Goal: Information Seeking & Learning: Learn about a topic

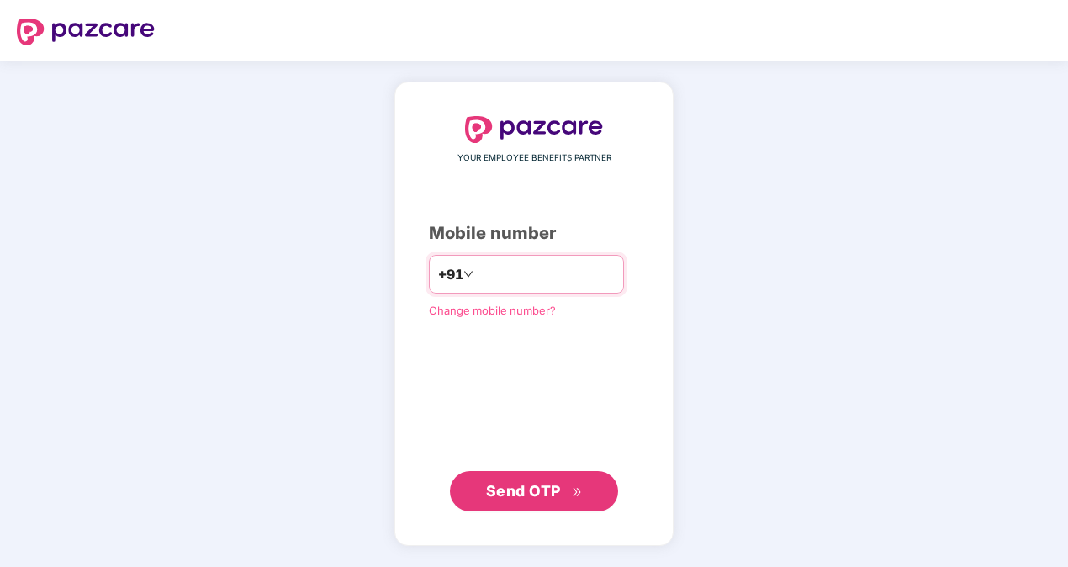
click at [548, 276] on input "number" at bounding box center [546, 274] width 138 height 27
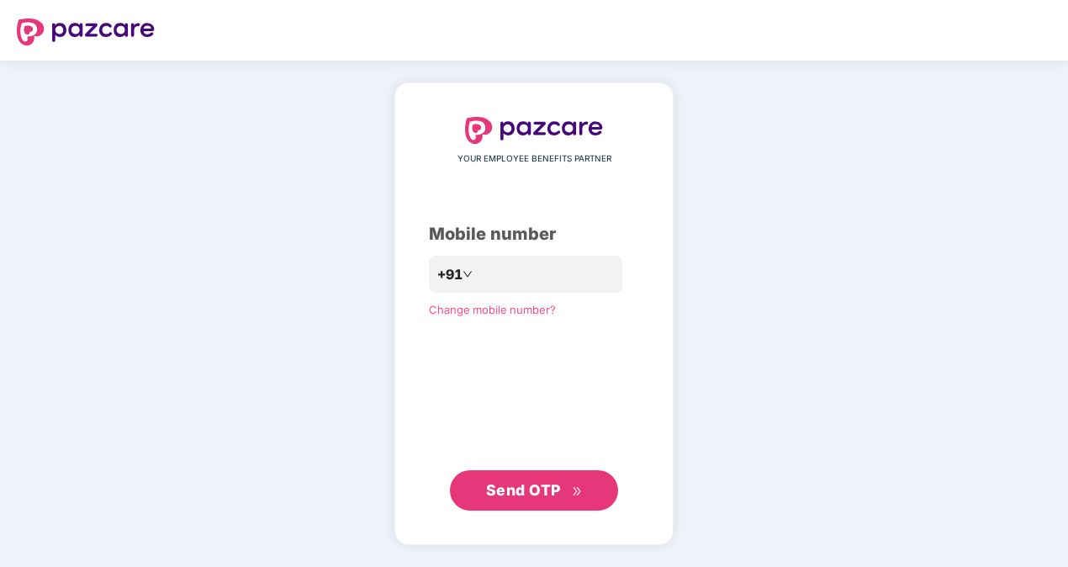
click at [518, 507] on button "Send OTP" at bounding box center [534, 490] width 168 height 40
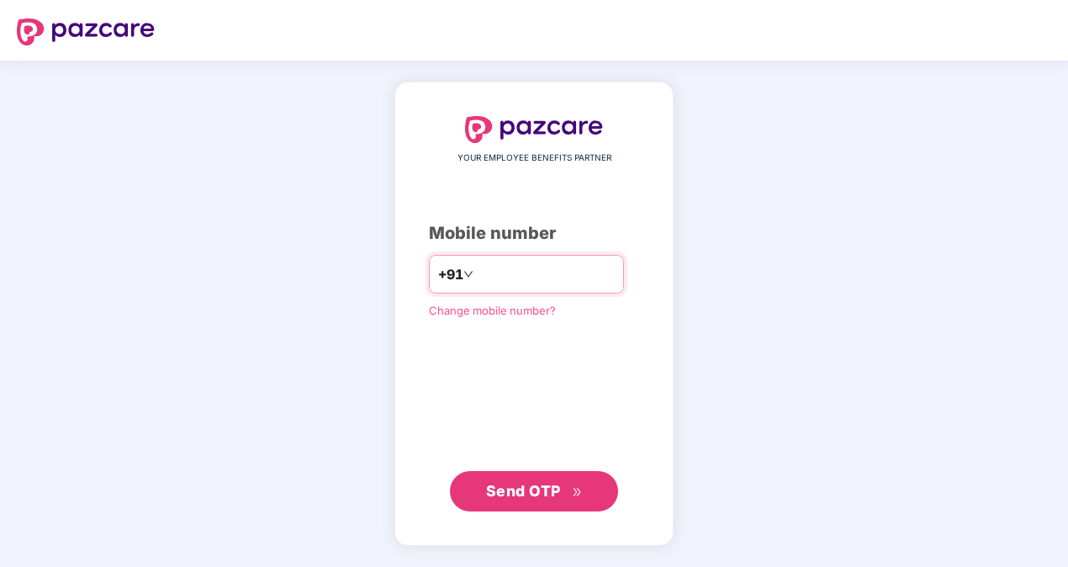
click at [477, 278] on input "**********" at bounding box center [546, 274] width 138 height 27
type input "**********"
click at [532, 492] on span "Send OTP" at bounding box center [523, 491] width 75 height 18
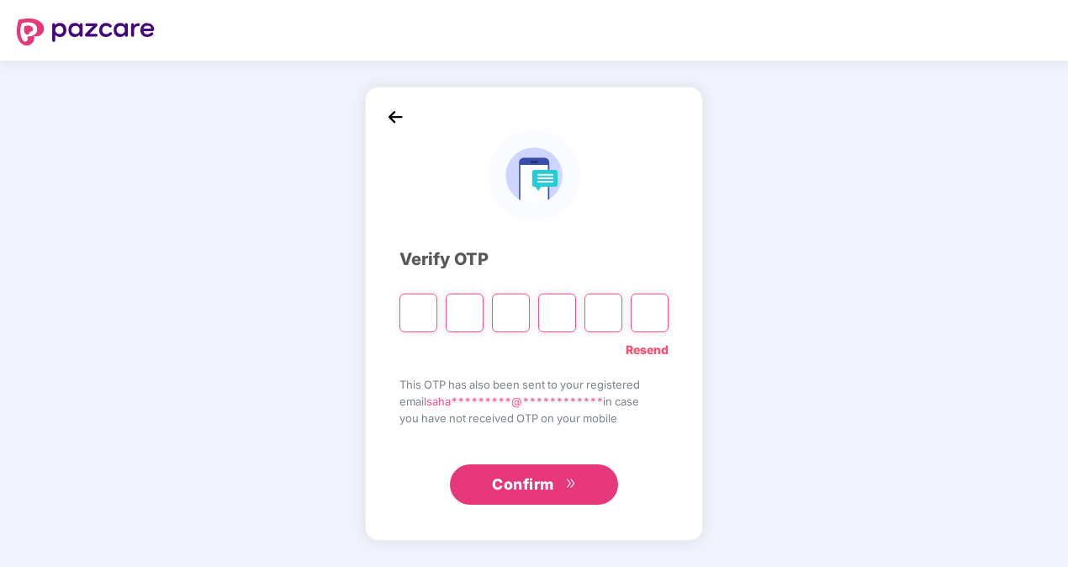
type input "*"
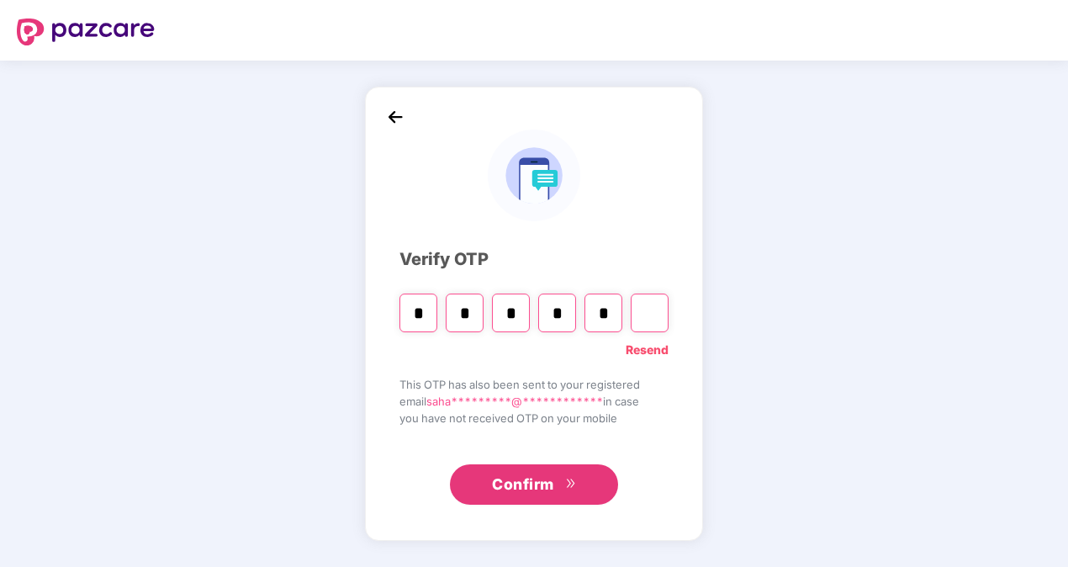
type input "*"
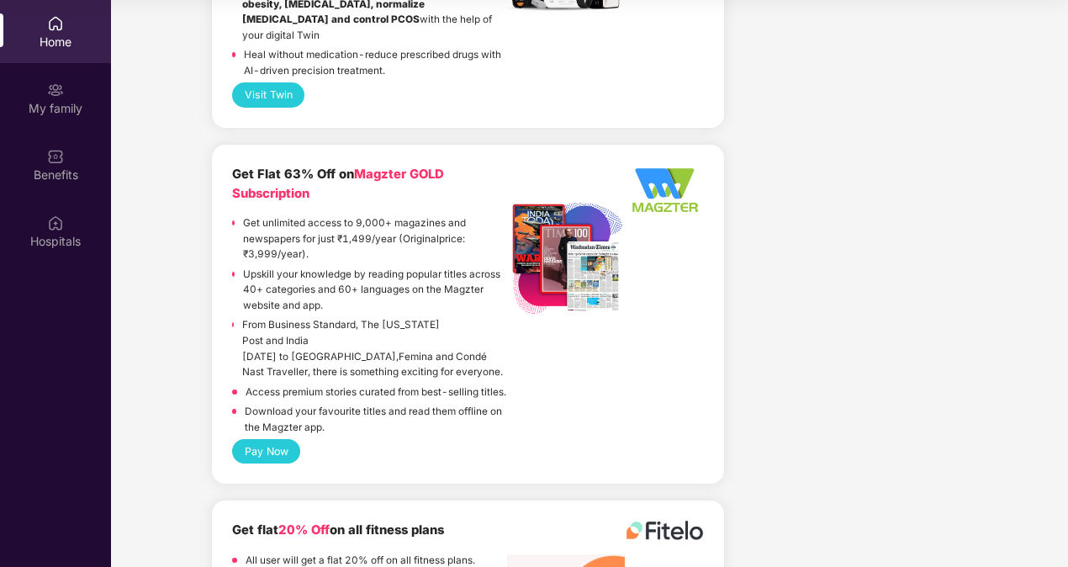
scroll to position [4033, 0]
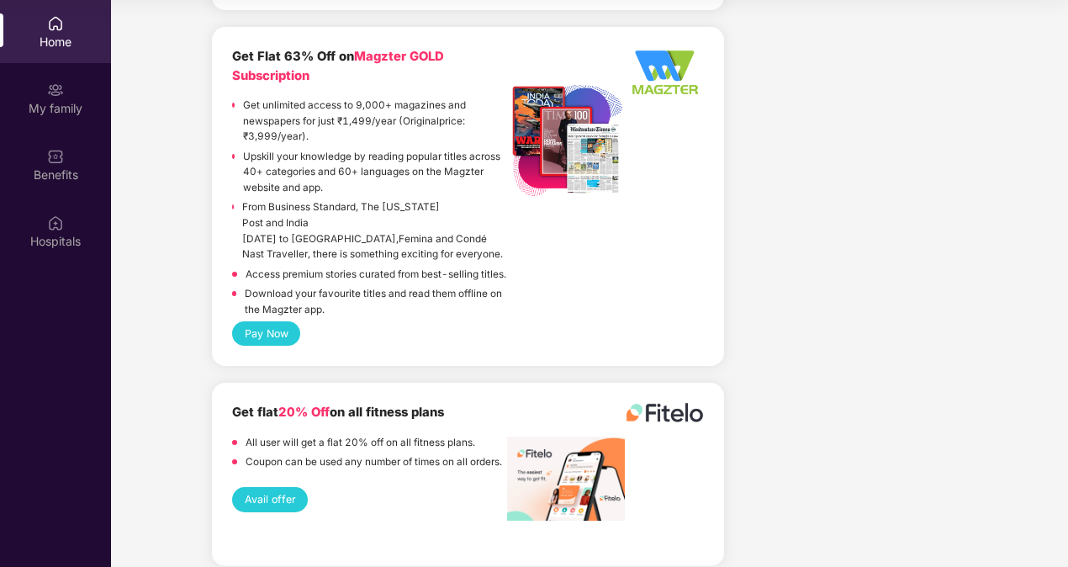
click at [256, 487] on button "Avail offer" at bounding box center [270, 499] width 76 height 24
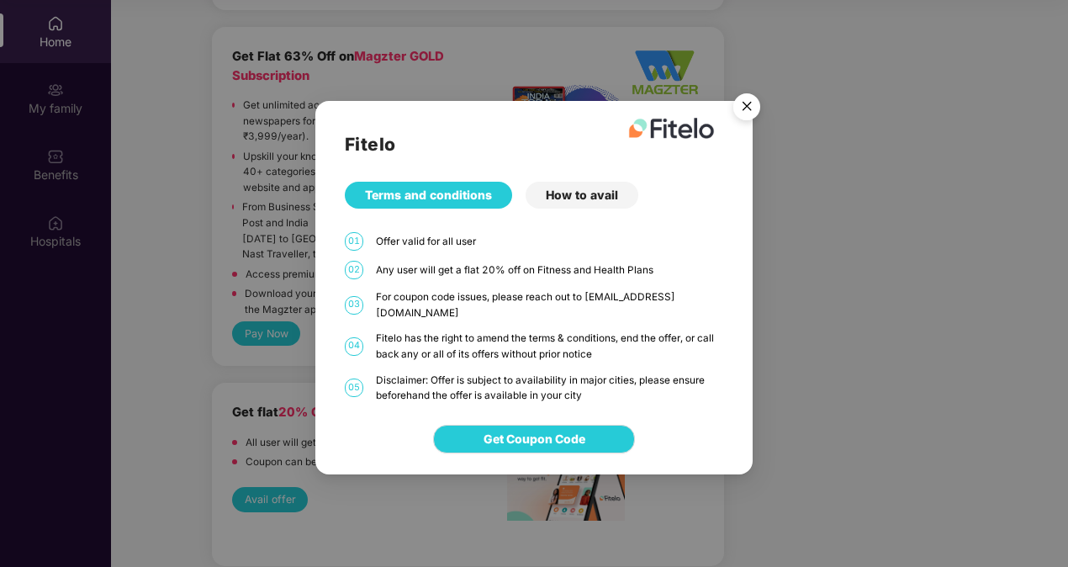
click at [755, 109] on img "Close" at bounding box center [746, 109] width 47 height 47
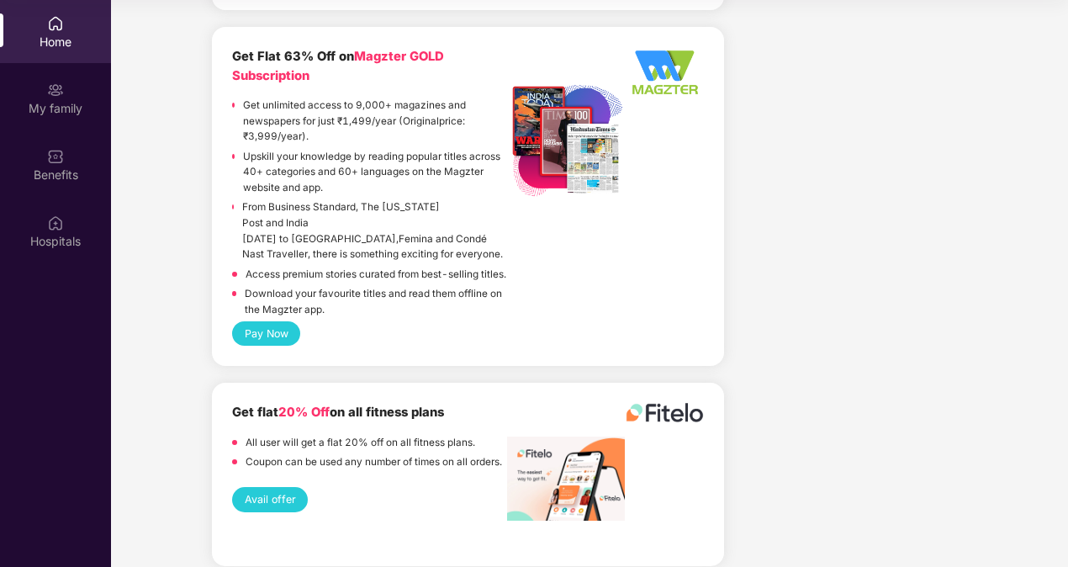
scroll to position [0, 0]
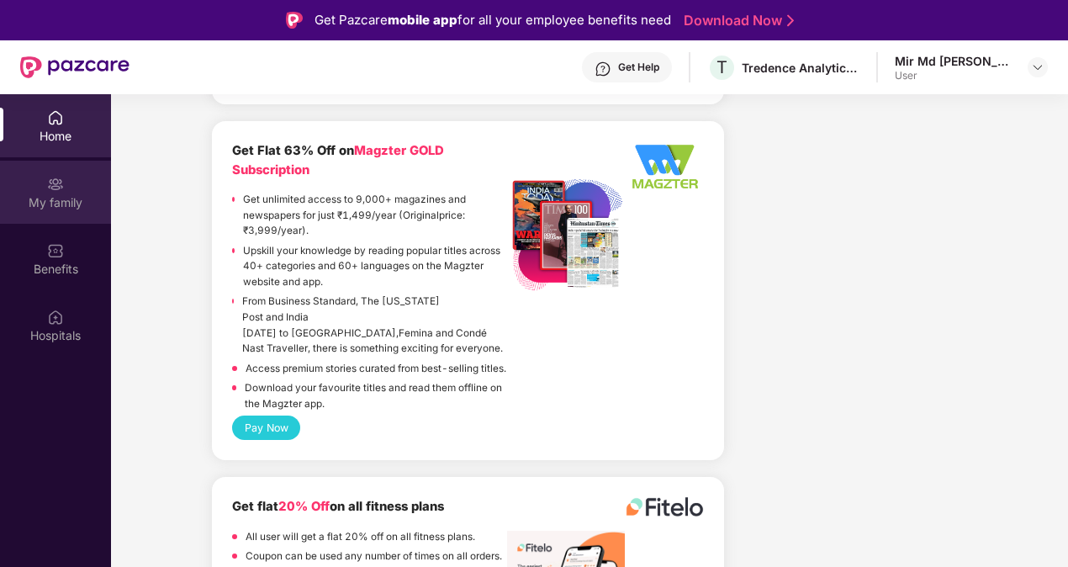
click at [50, 211] on div "My family" at bounding box center [55, 192] width 111 height 63
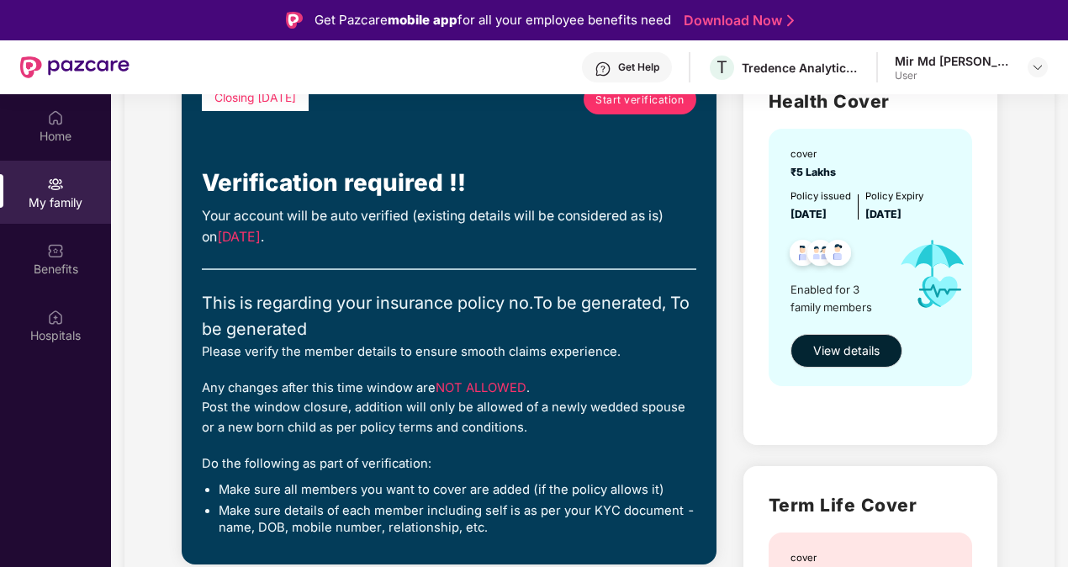
scroll to position [157, 0]
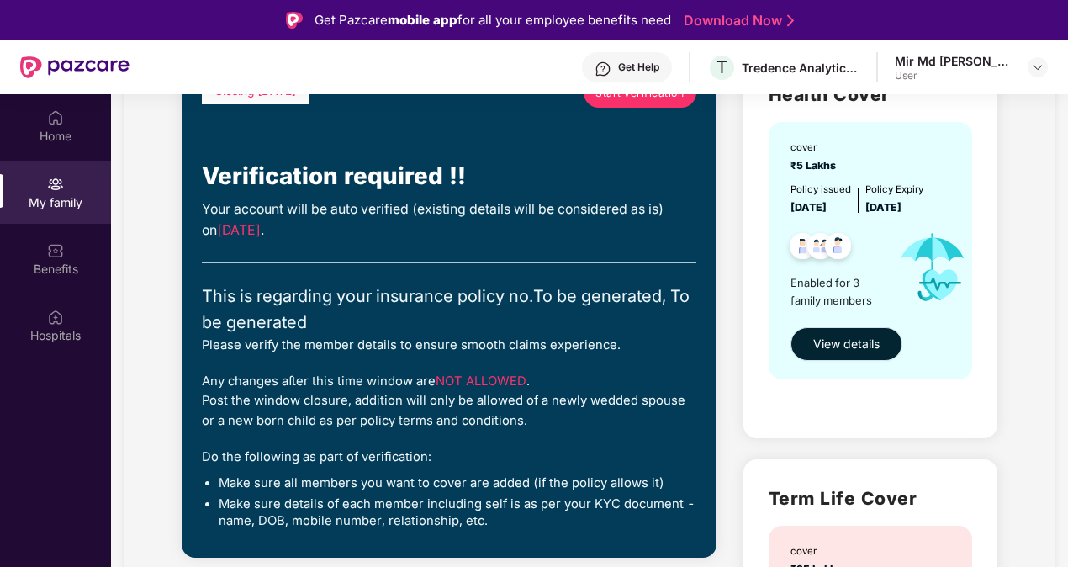
click at [827, 336] on span "View details" at bounding box center [846, 344] width 66 height 18
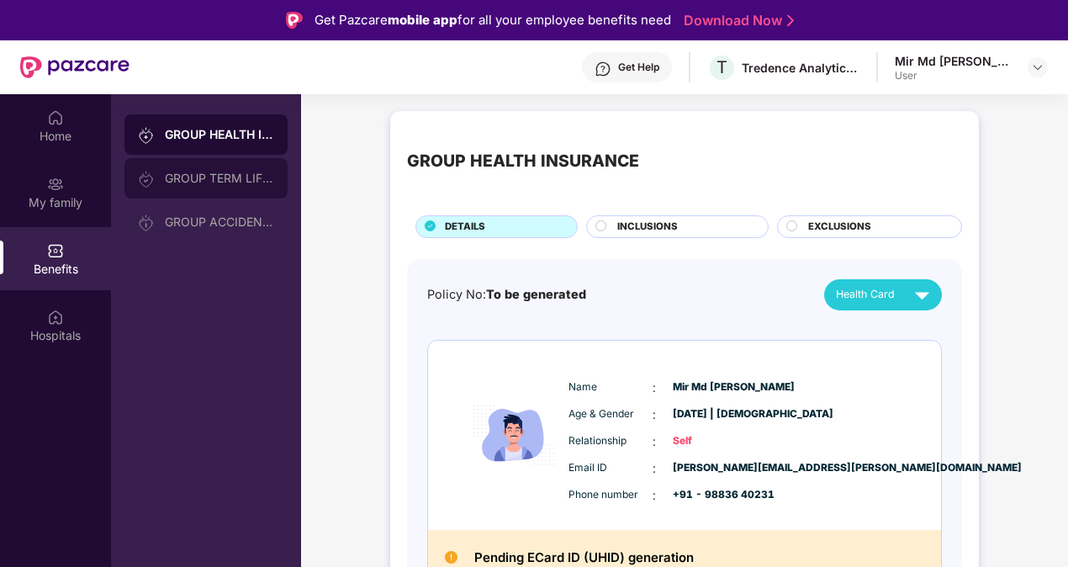
click at [234, 186] on div "GROUP TERM LIFE INSURANCE" at bounding box center [205, 178] width 163 height 40
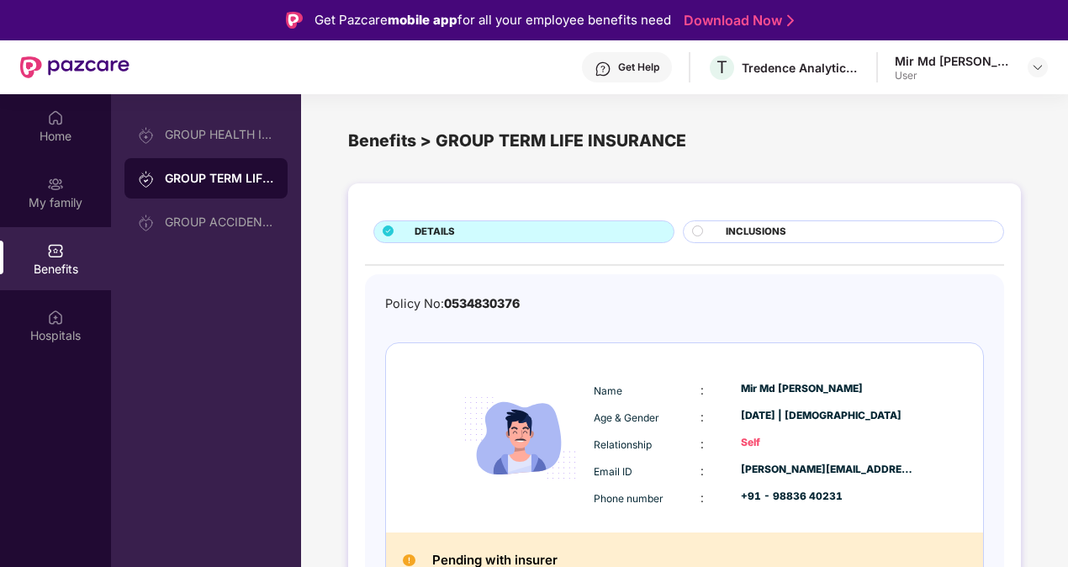
scroll to position [22, 0]
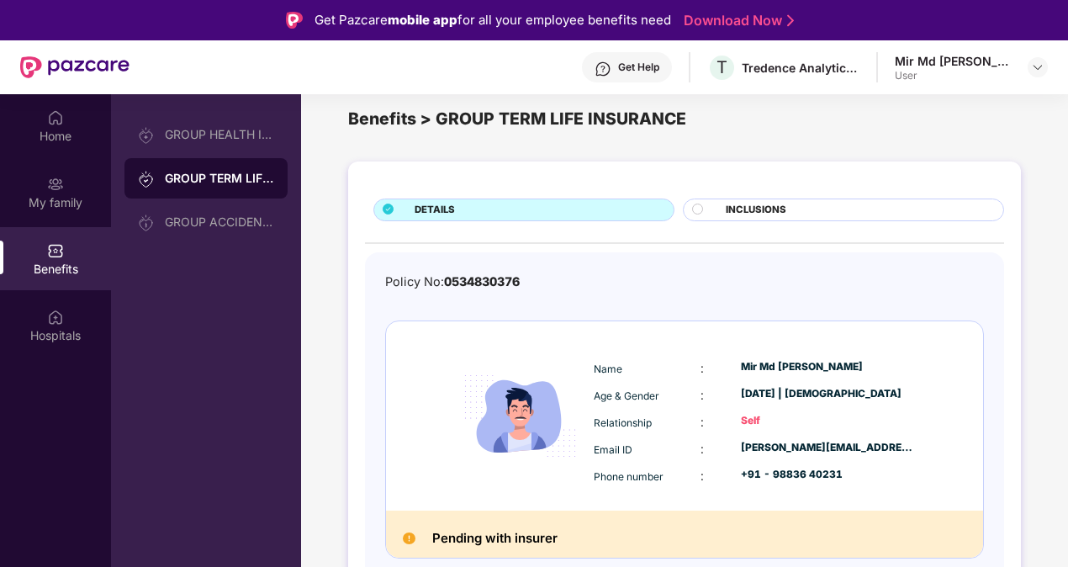
click at [811, 203] on div "INCLUSIONS" at bounding box center [855, 212] width 277 height 18
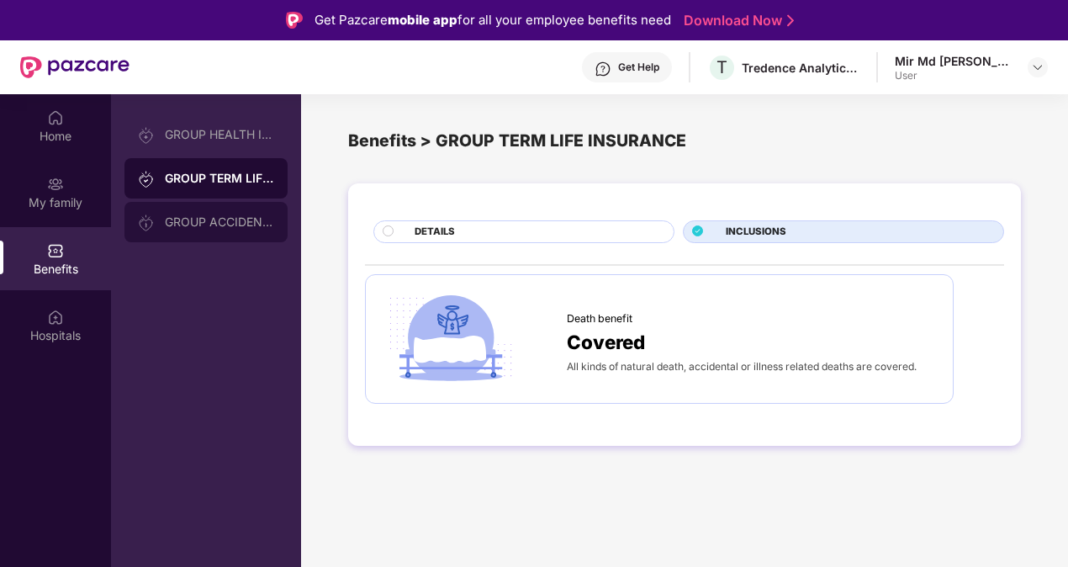
click at [235, 225] on div "GROUP ACCIDENTAL INSURANCE" at bounding box center [219, 221] width 109 height 13
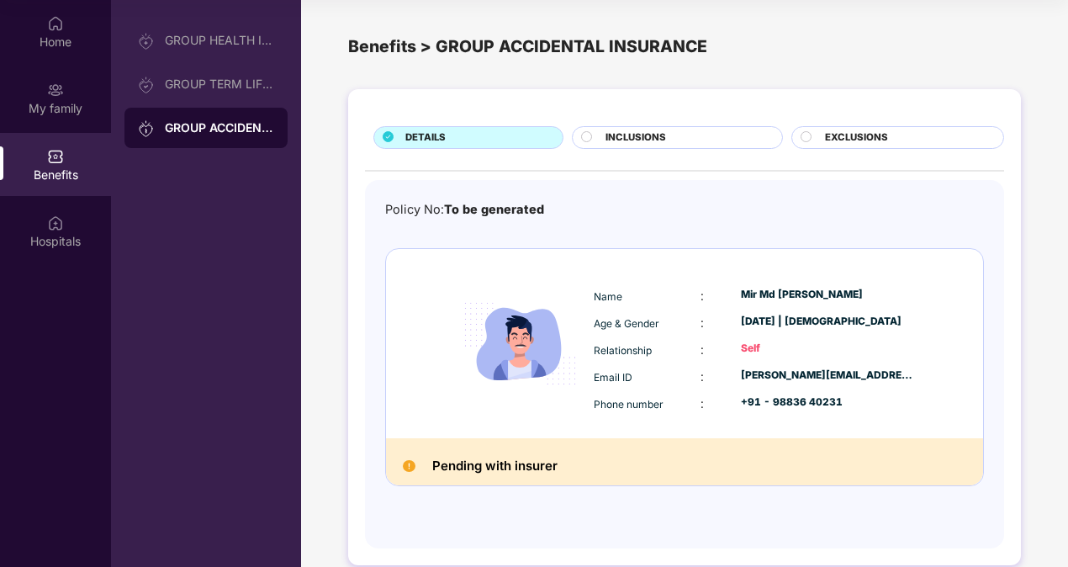
click at [664, 135] on span "INCLUSIONS" at bounding box center [635, 137] width 61 height 15
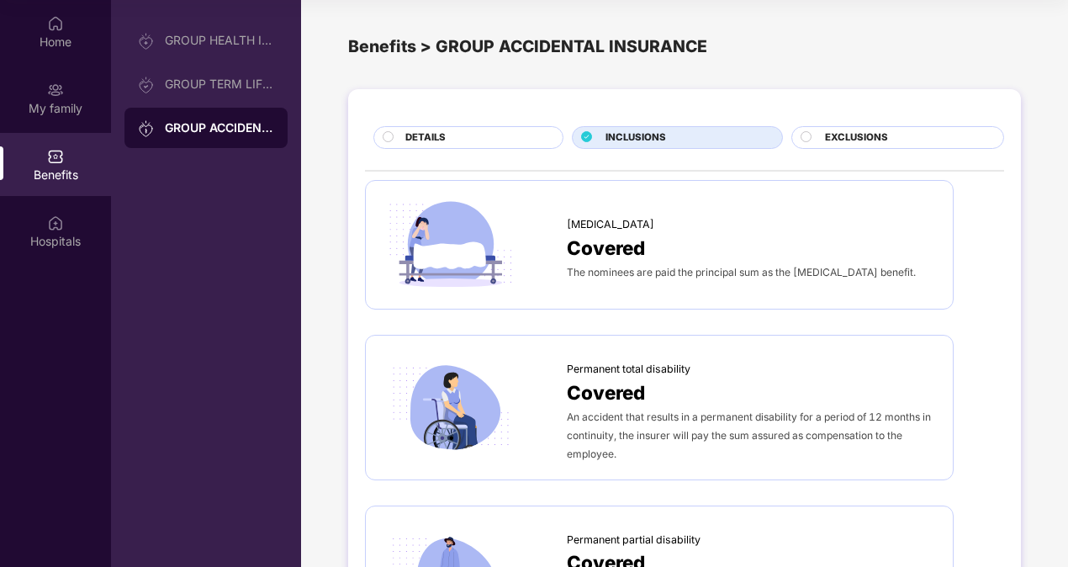
click at [899, 129] on div "EXCLUSIONS" at bounding box center [897, 137] width 213 height 23
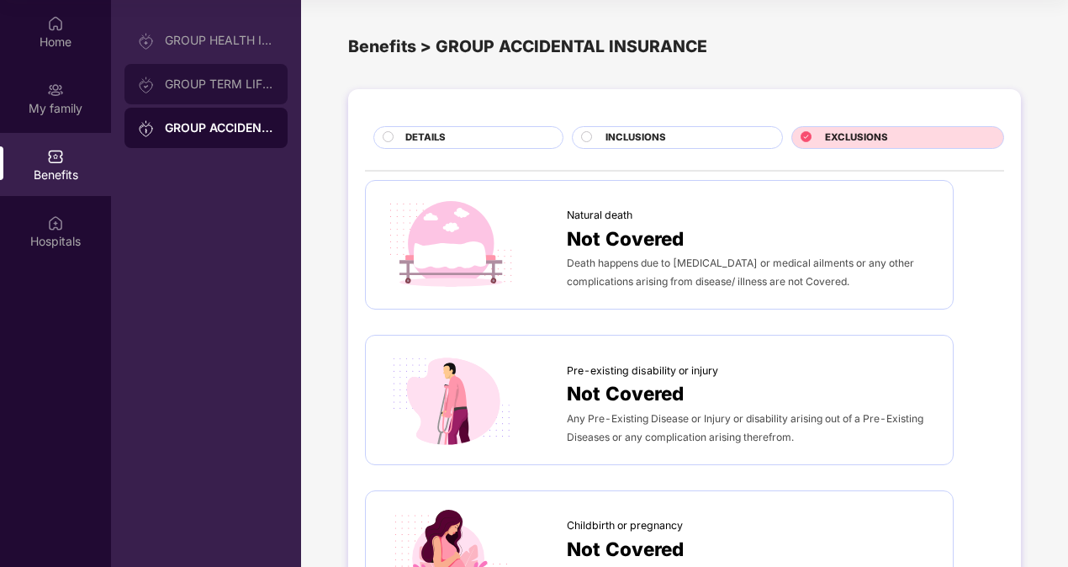
click at [229, 82] on div "GROUP TERM LIFE INSURANCE" at bounding box center [219, 83] width 109 height 13
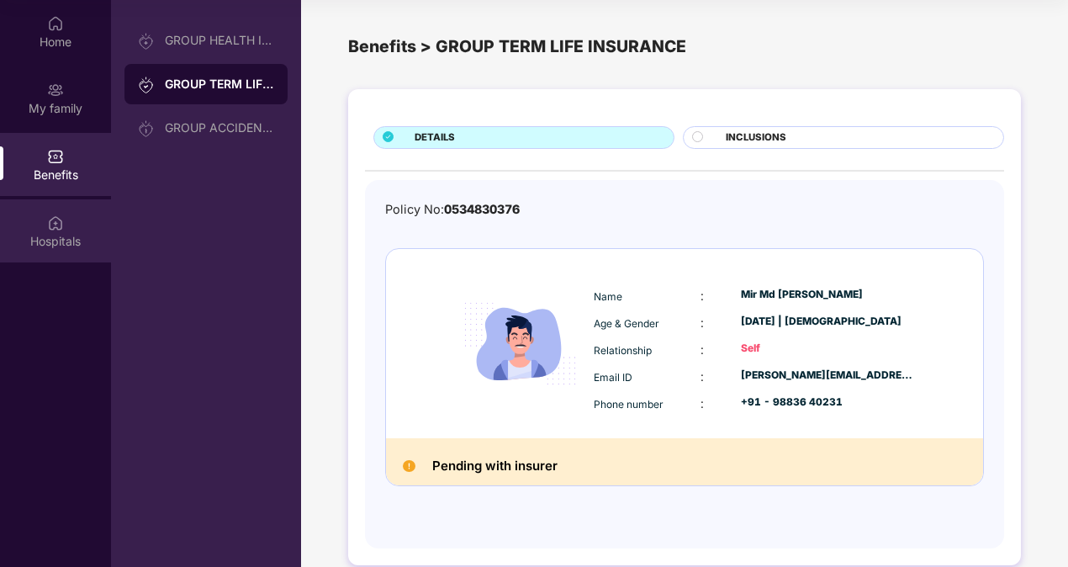
click at [47, 233] on div "Hospitals" at bounding box center [55, 241] width 111 height 17
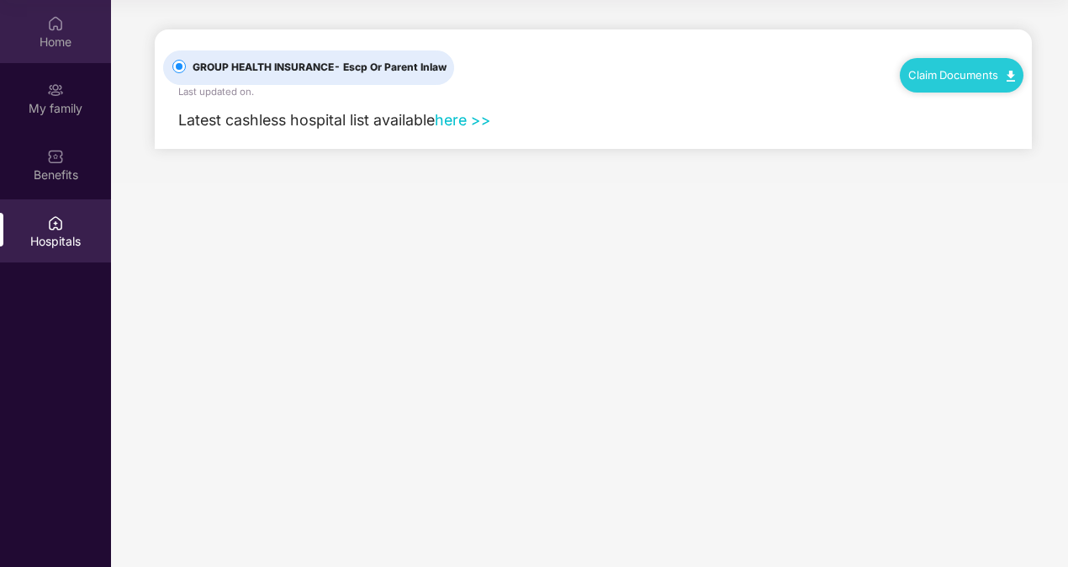
click at [60, 32] on div "Home" at bounding box center [55, 31] width 111 height 63
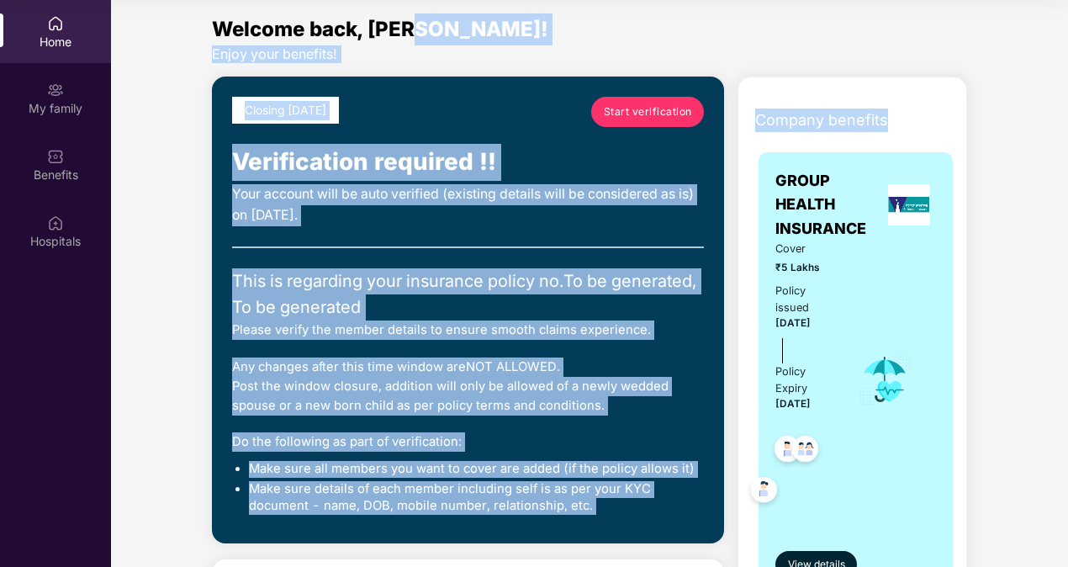
drag, startPoint x: 1065, startPoint y: 44, endPoint x: 1069, endPoint y: 113, distance: 69.0
click at [1067, 113] on html "Get Pazcare mobile app for all your employee benefits need Download Now Get Hel…" at bounding box center [534, 189] width 1068 height 567
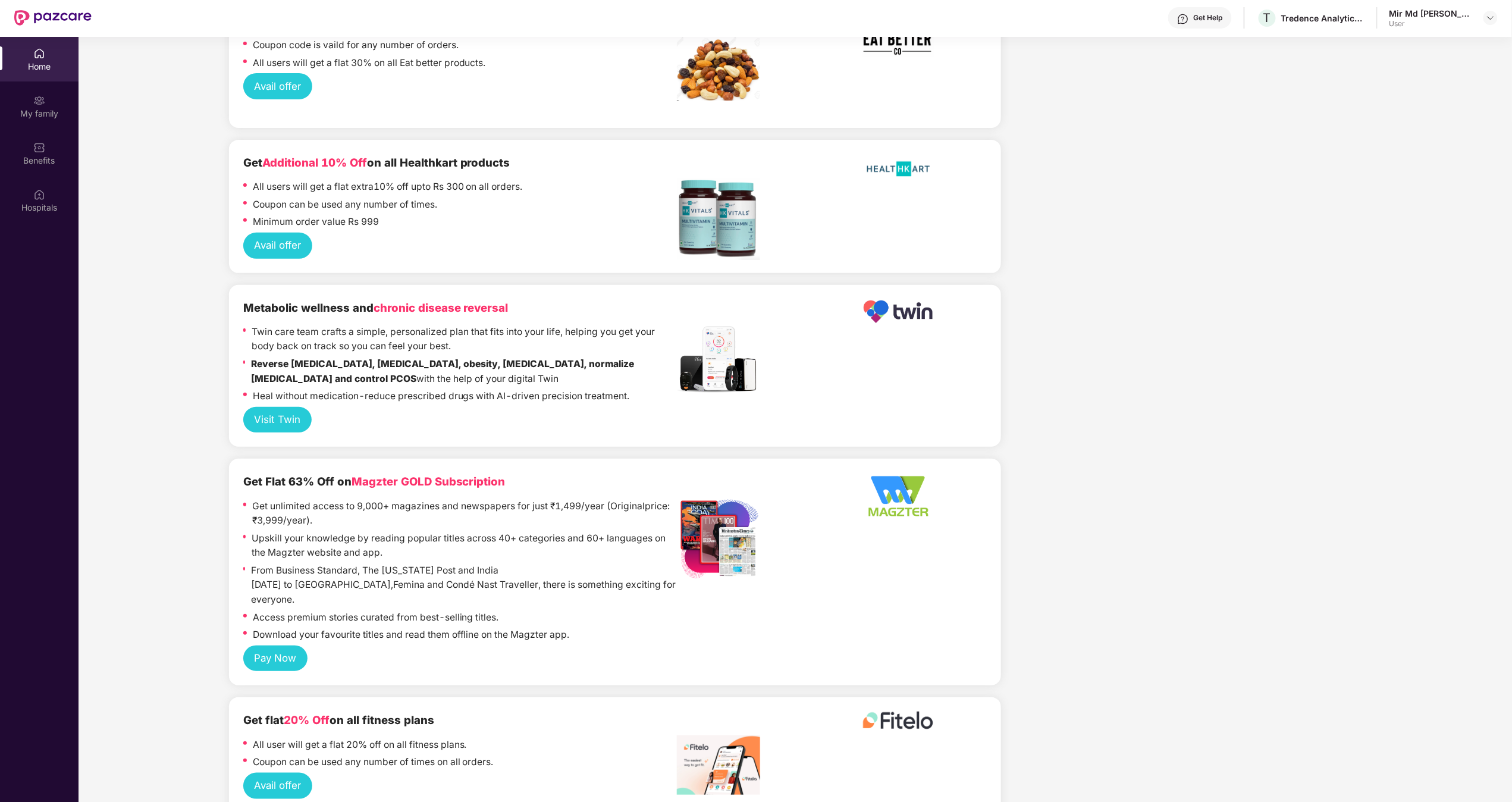
scroll to position [2375, 0]
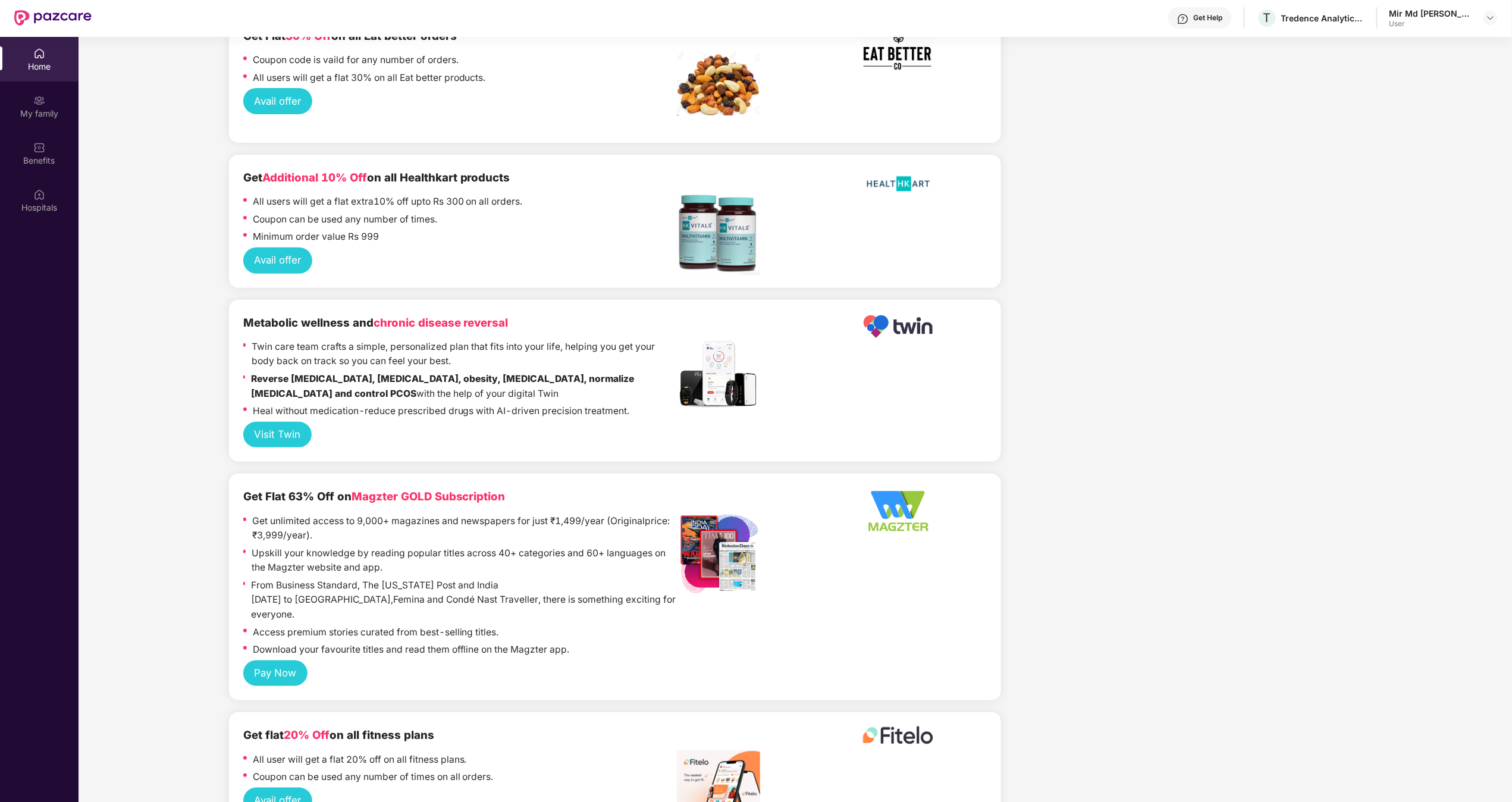
drag, startPoint x: 722, startPoint y: 1, endPoint x: 1485, endPoint y: 176, distance: 782.8
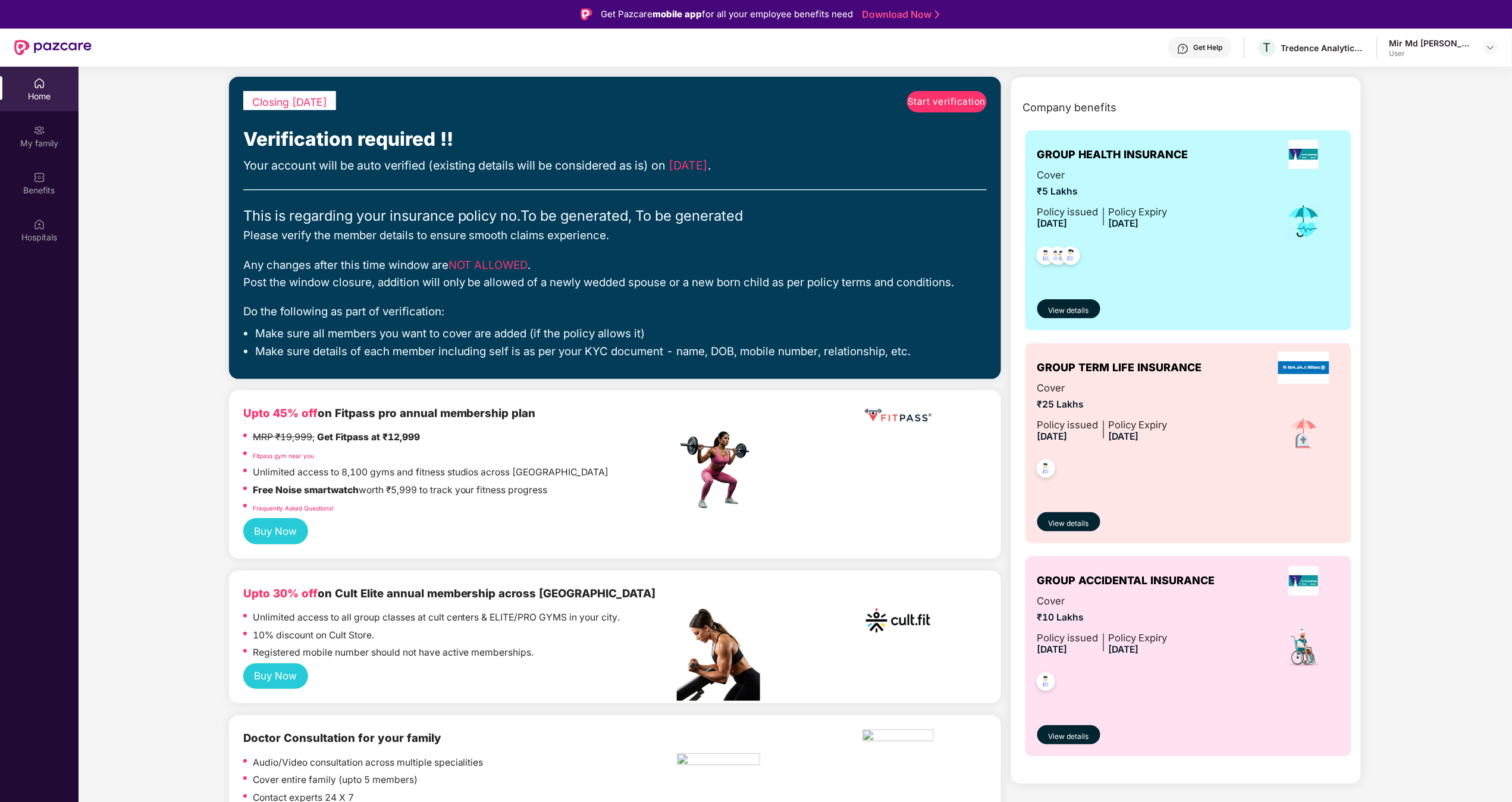
scroll to position [47, 0]
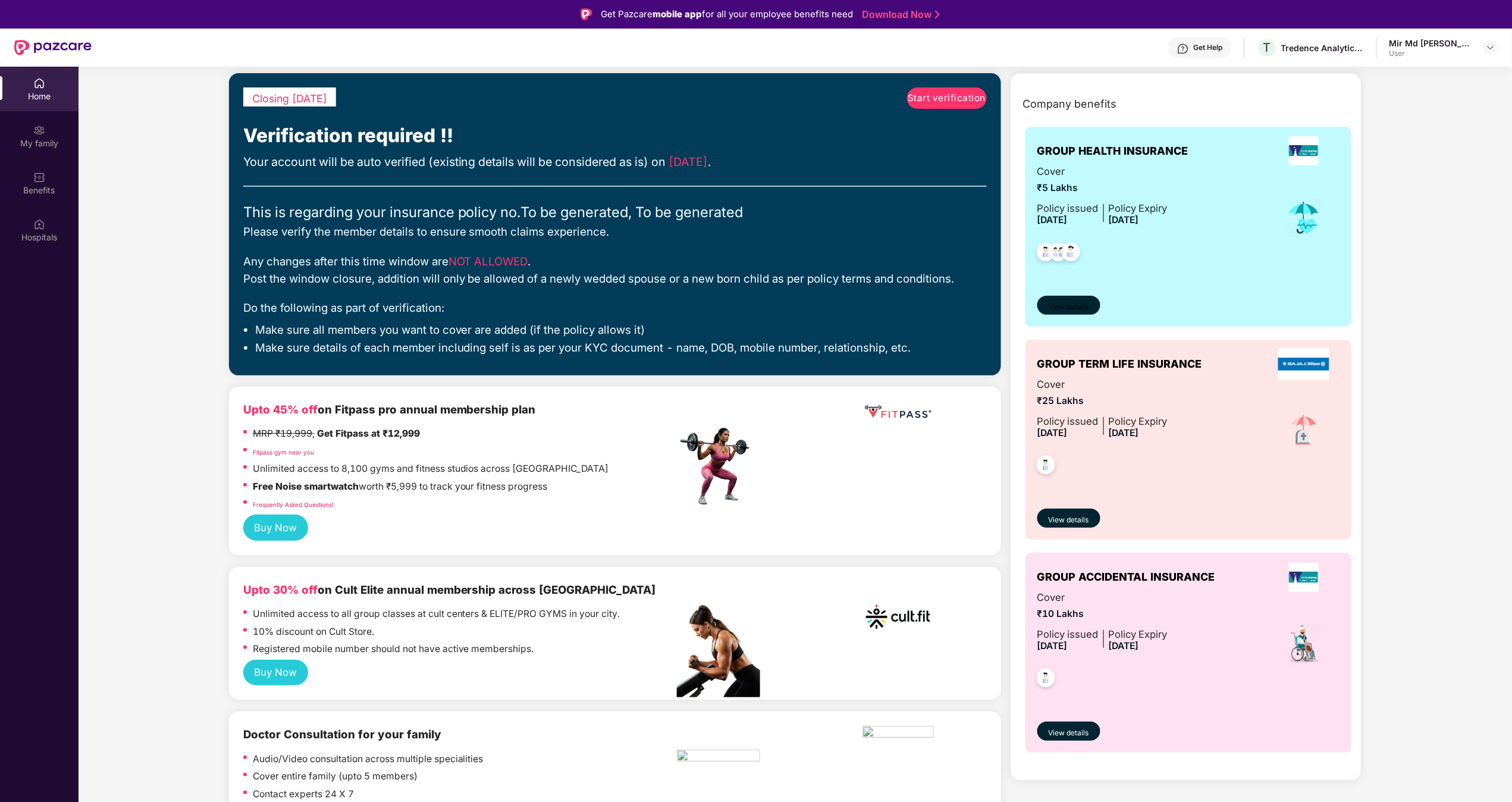
click at [755, 308] on span "View details" at bounding box center [1068, 307] width 40 height 11
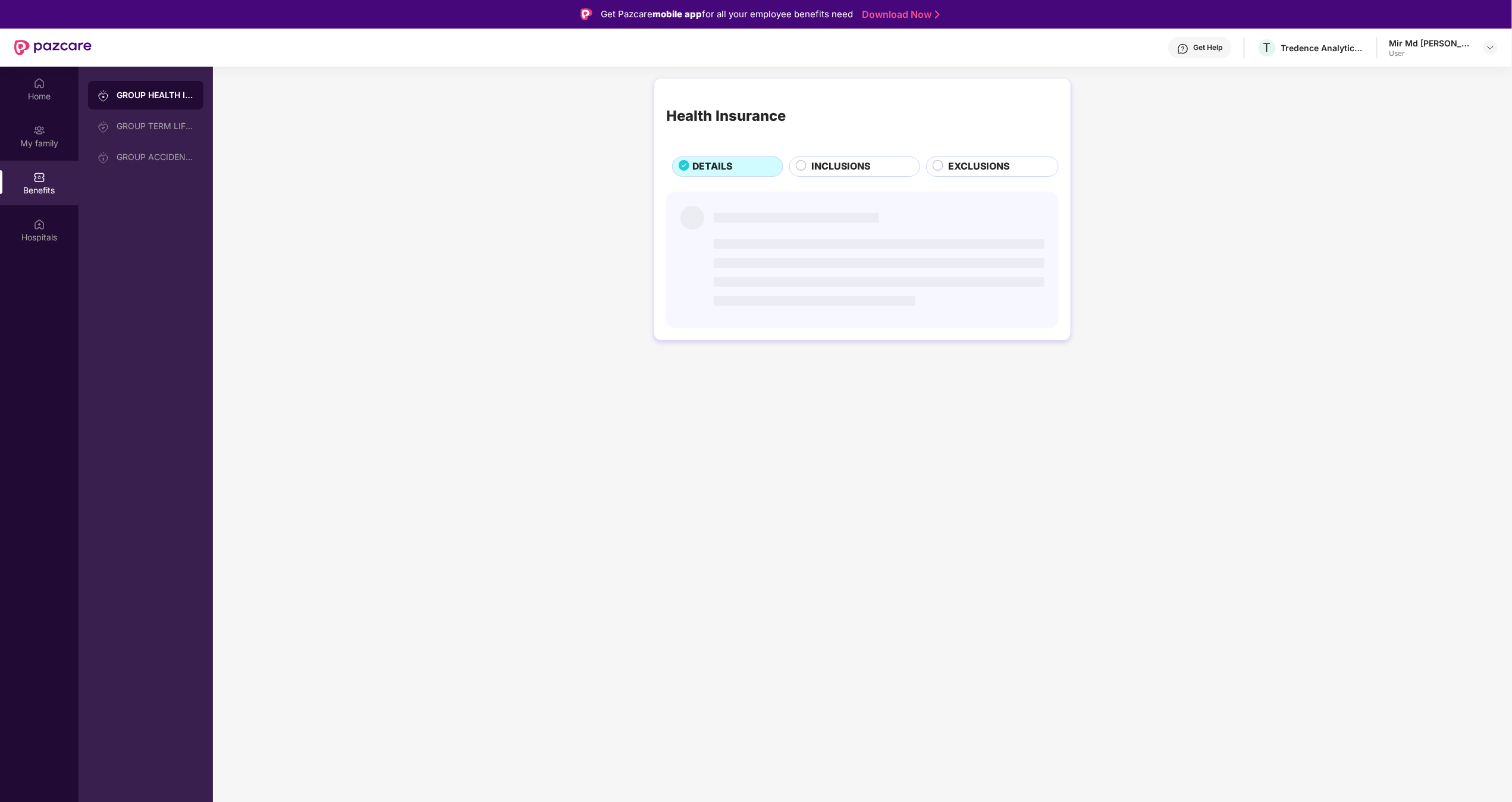
scroll to position [0, 0]
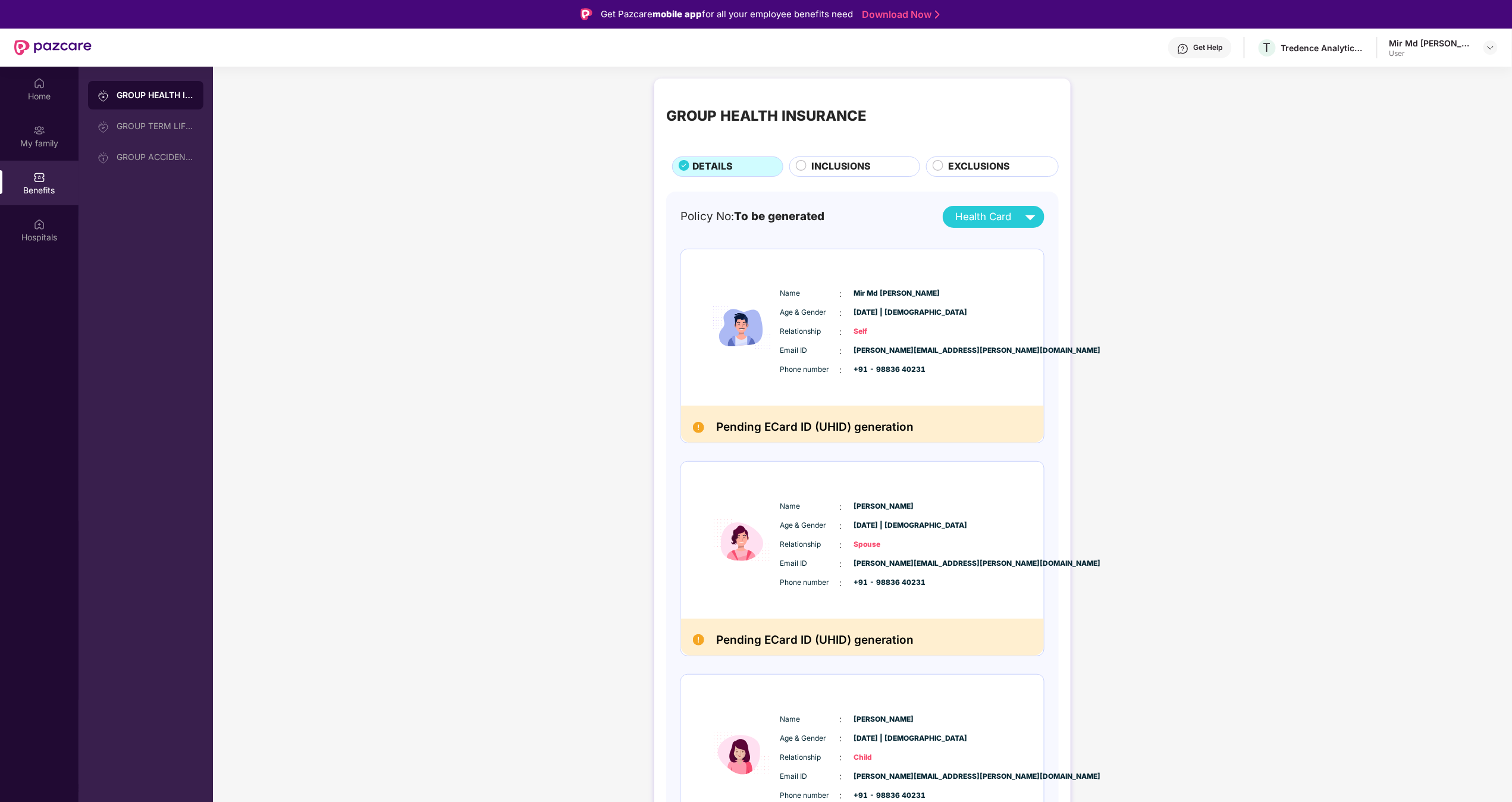
click at [755, 164] on span "INCLUSIONS" at bounding box center [841, 166] width 59 height 15
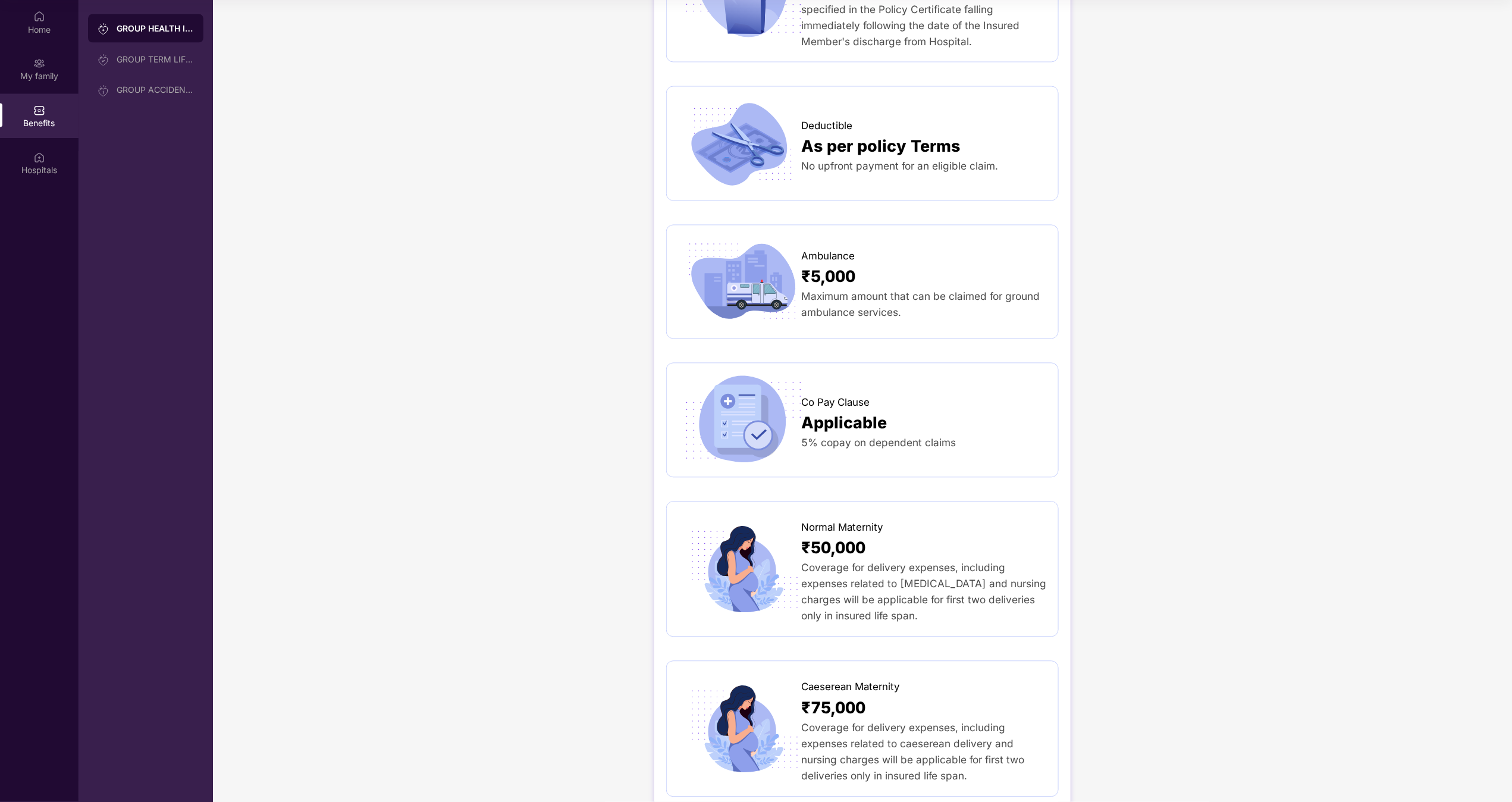
scroll to position [1050, 0]
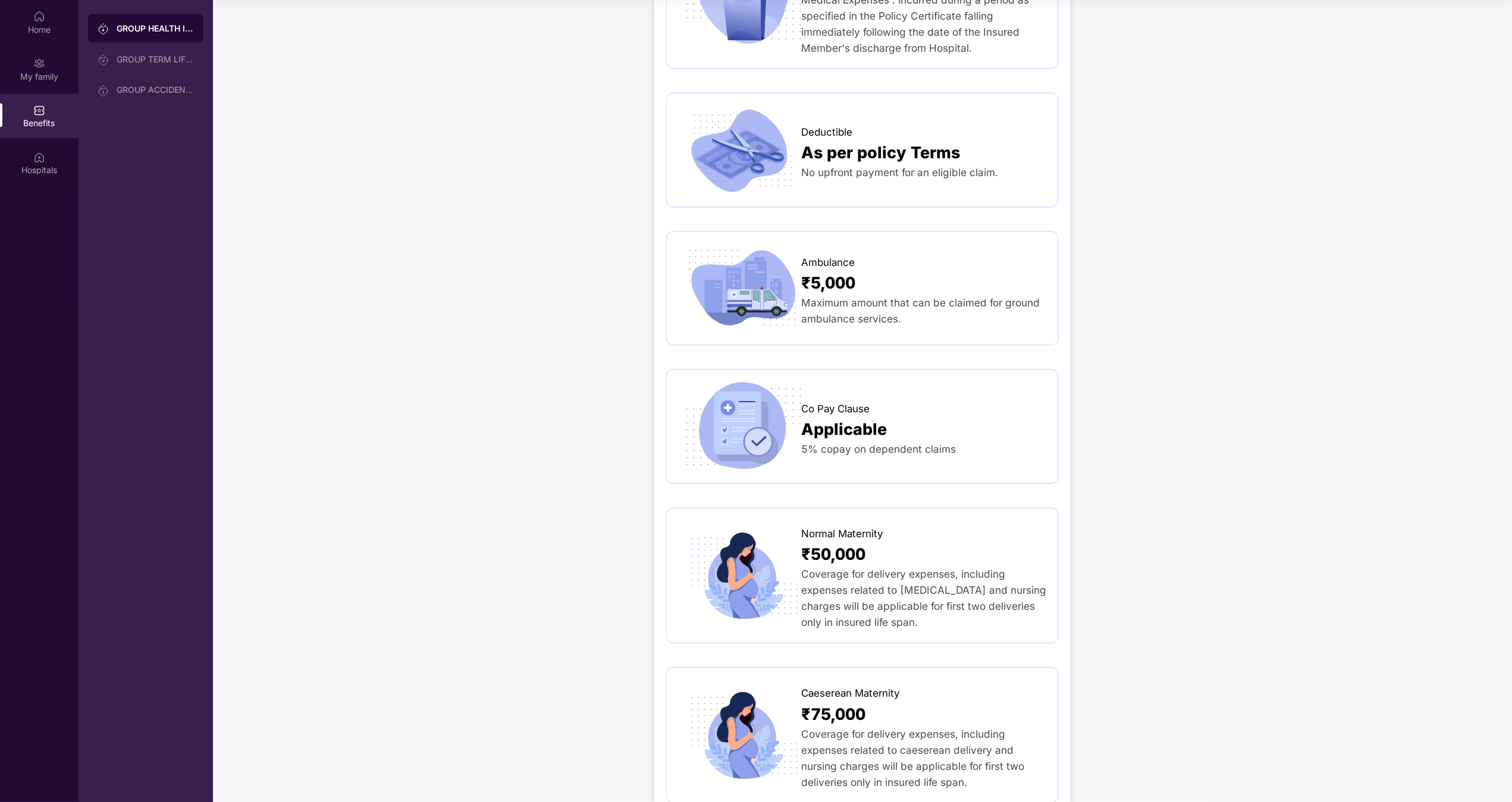
click at [755, 401] on span "₹50,000" at bounding box center [833, 554] width 64 height 25
click at [755, 305] on div "GROUP HEALTH INSURANCE DETAILS INCLUSIONS EXCLUSIONS Sum Insured ₹5,00,000 Self…" at bounding box center [862, 394] width 1299 height 2877
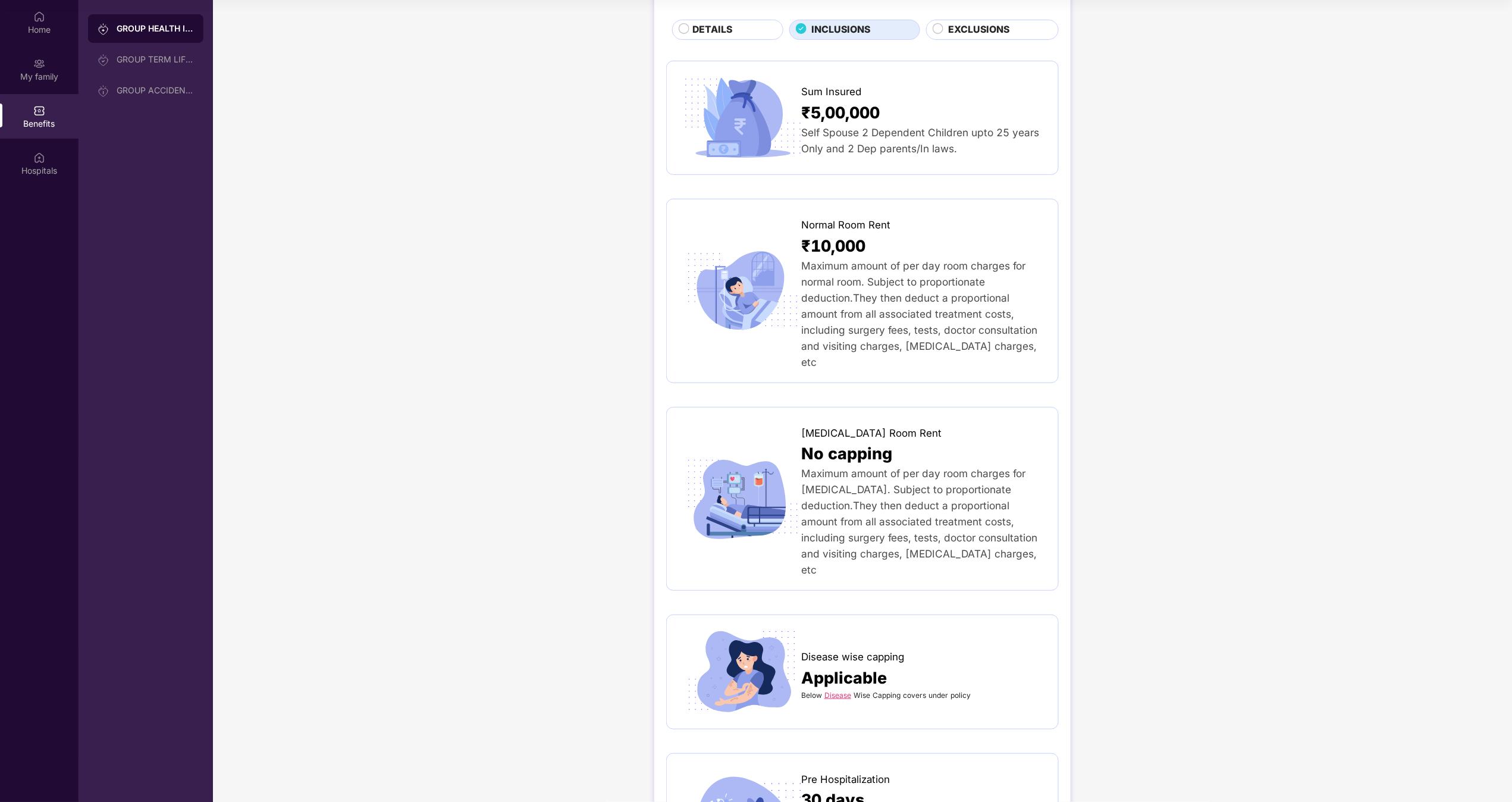
scroll to position [0, 0]
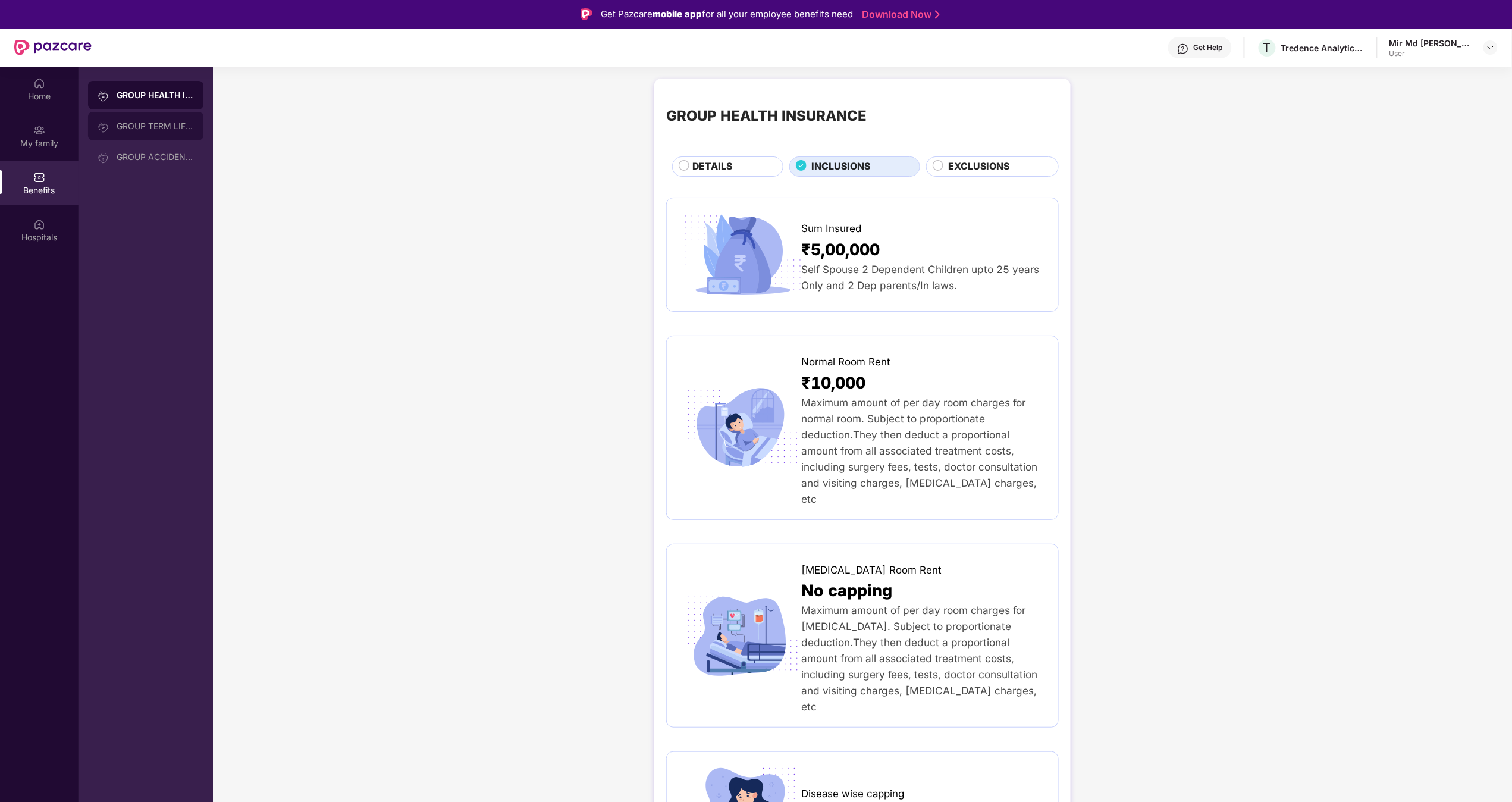
click at [129, 129] on div "GROUP TERM LIFE INSURANCE" at bounding box center [155, 126] width 77 height 9
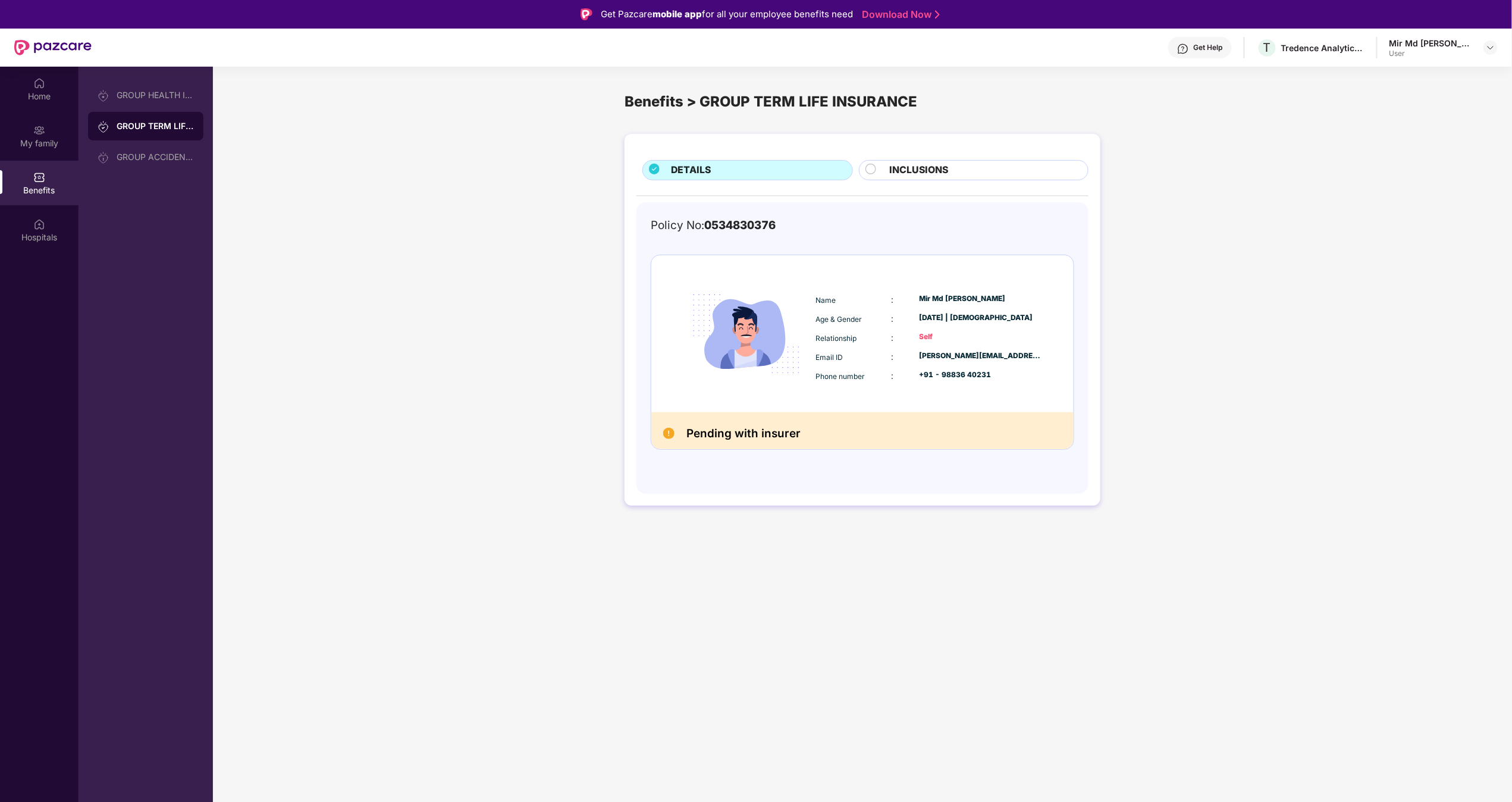
click at [755, 167] on span "INCLUSIONS" at bounding box center [918, 170] width 59 height 15
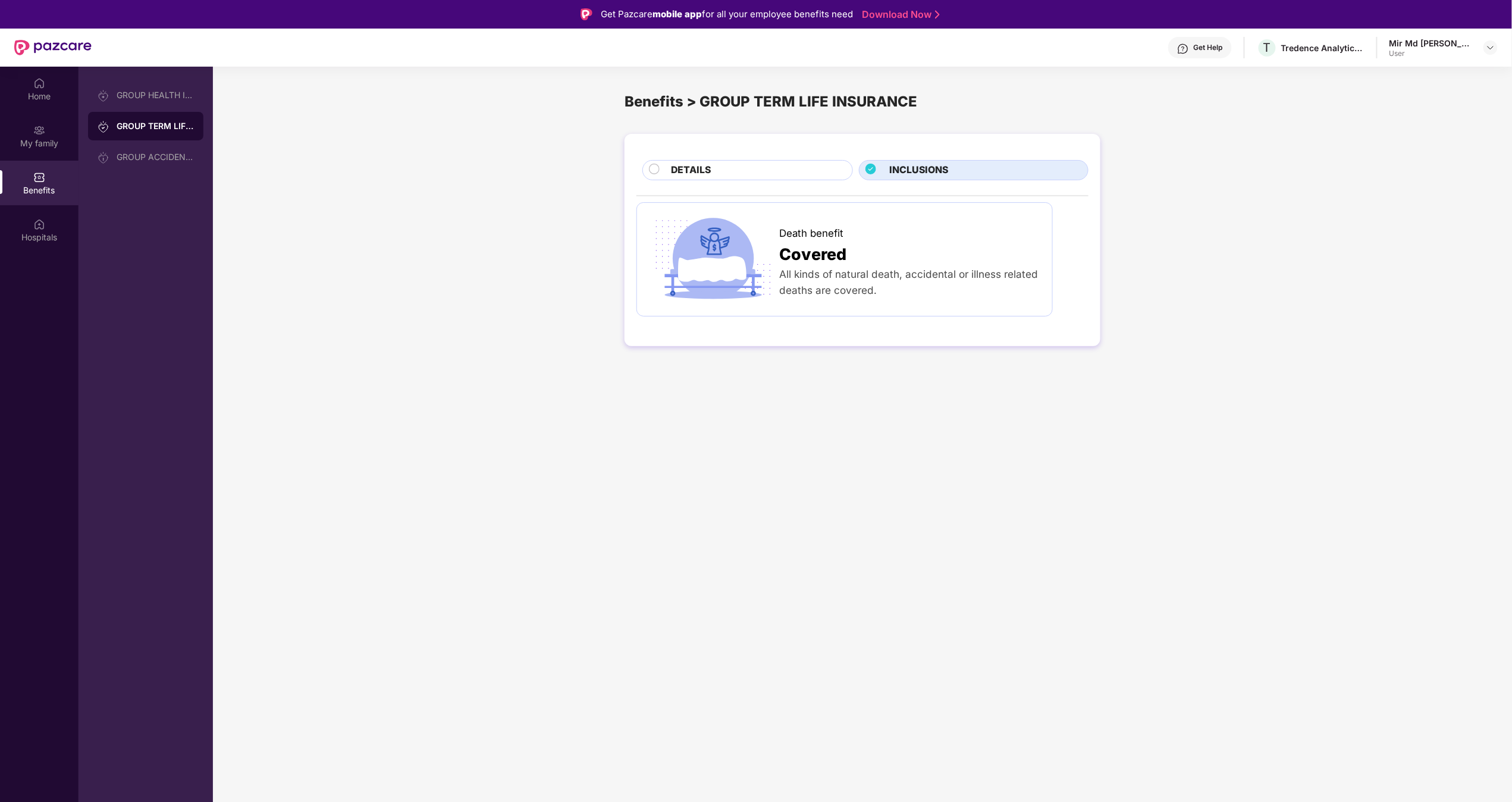
click at [755, 178] on div "DETAILS" at bounding box center [756, 171] width 181 height 17
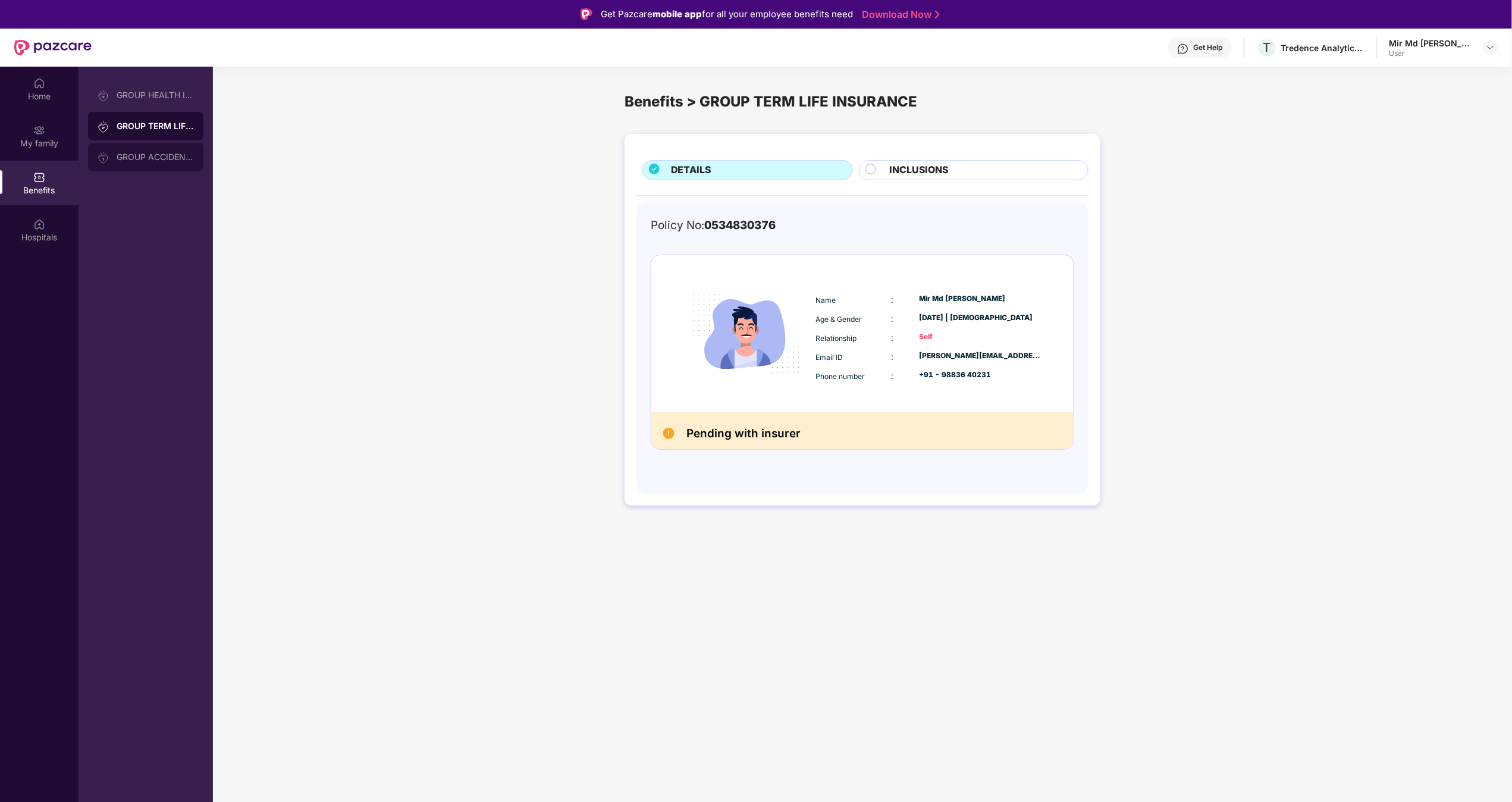
click at [153, 161] on div "GROUP ACCIDENTAL INSURANCE" at bounding box center [155, 156] width 77 height 9
click at [755, 163] on div "EXCLUSIONS" at bounding box center [1018, 171] width 128 height 17
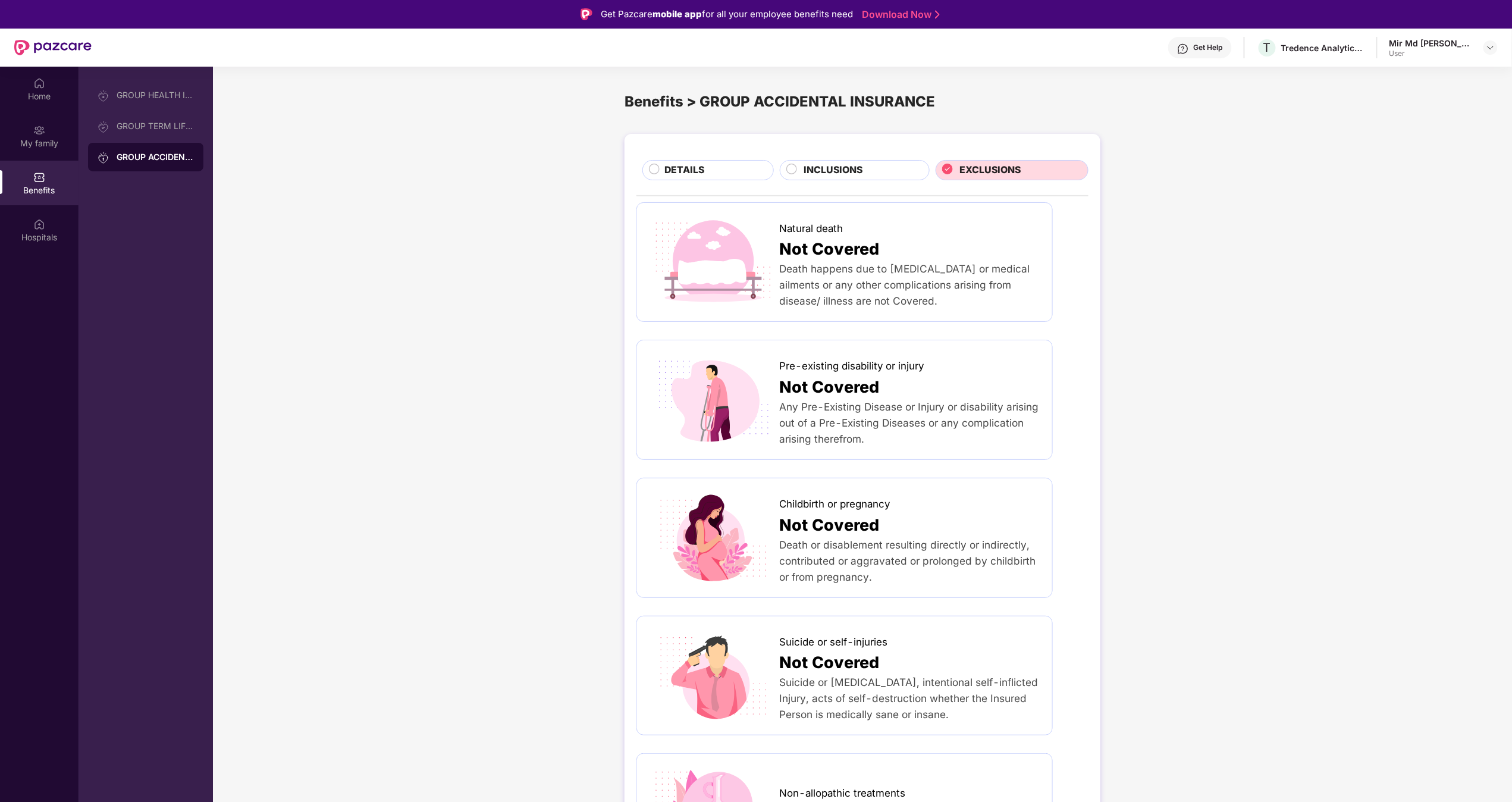
click at [755, 374] on div "DETAILS INCLUSIONS EXCLUSIONS Natural death Not Covered Death happens due to [M…" at bounding box center [862, 734] width 1299 height 1213
click at [18, 234] on div "Hospitals" at bounding box center [39, 237] width 79 height 12
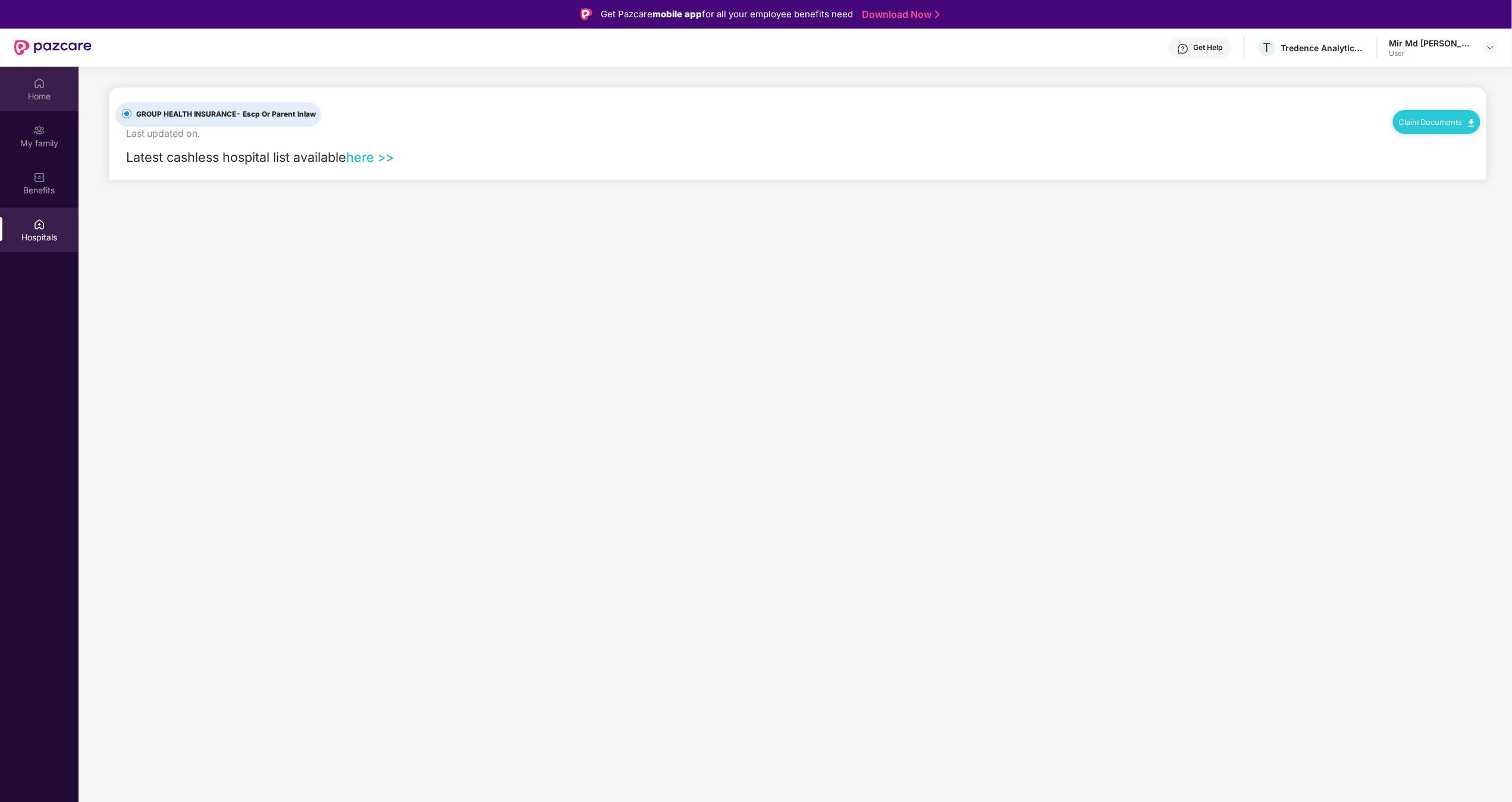
click at [40, 98] on div "Home" at bounding box center [39, 96] width 79 height 12
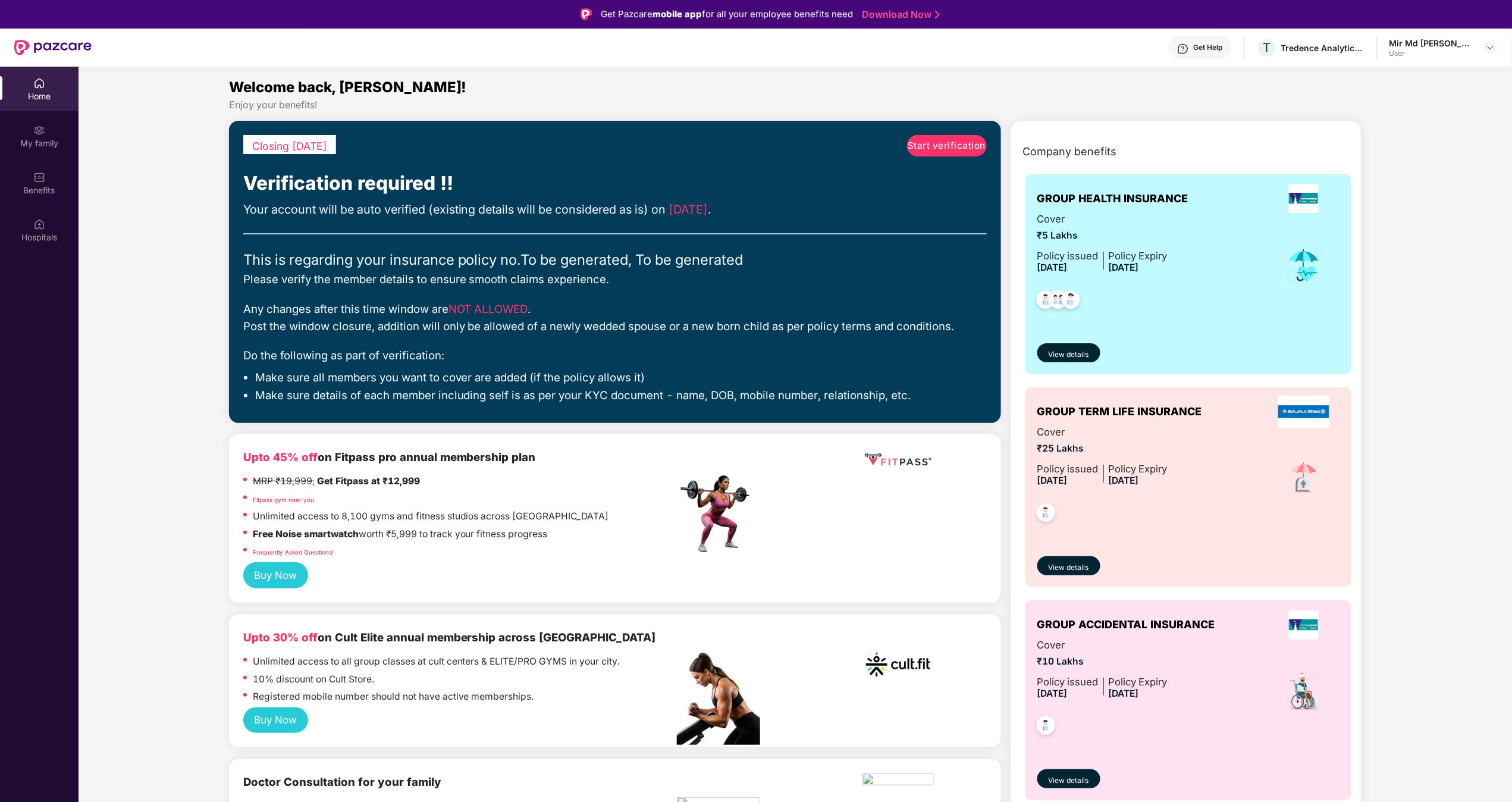
click at [755, 137] on link "Start verification" at bounding box center [947, 146] width 80 height 21
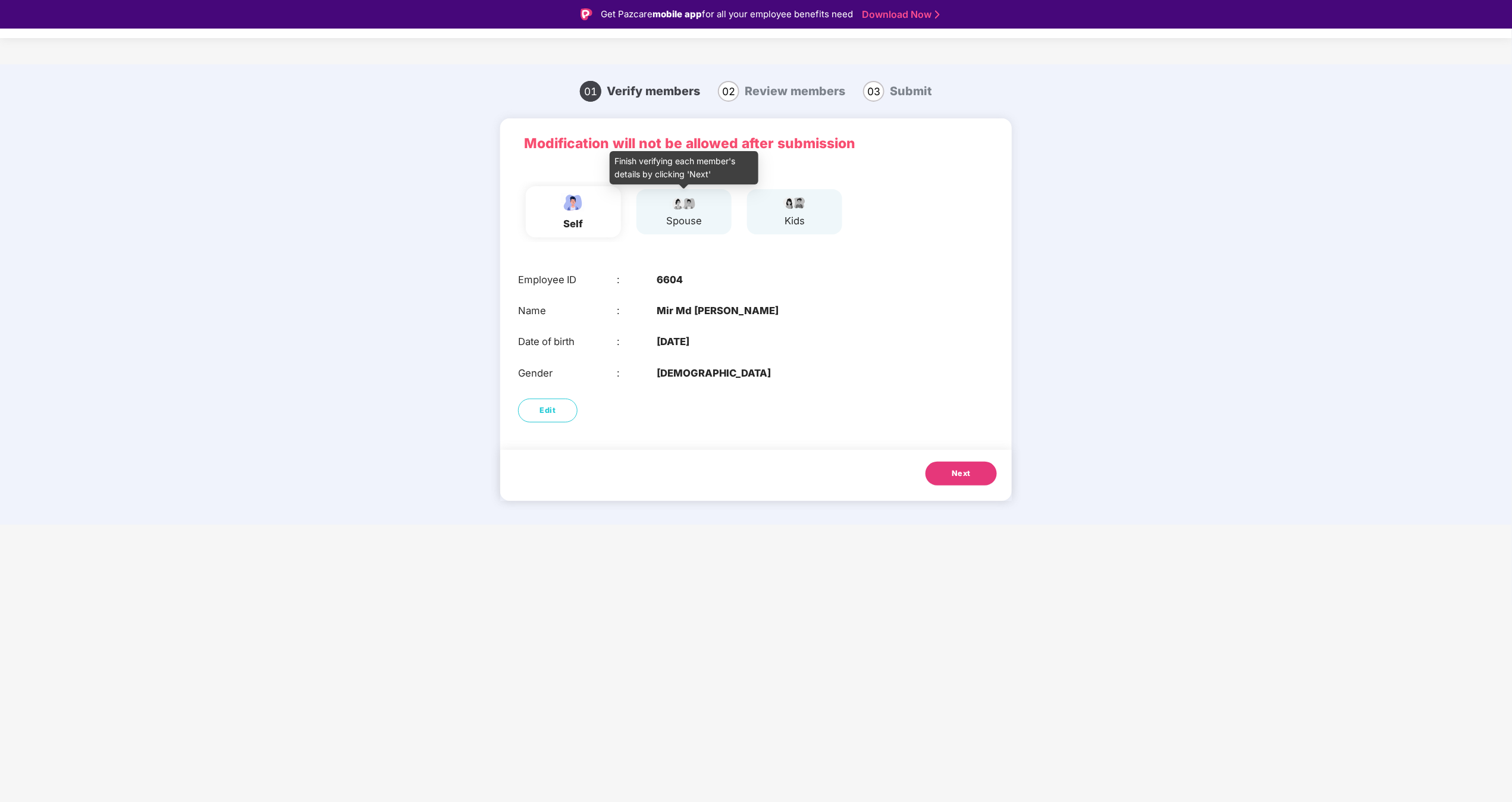
click at [691, 205] on img at bounding box center [684, 202] width 30 height 14
click at [755, 401] on button "Next" at bounding box center [961, 474] width 71 height 24
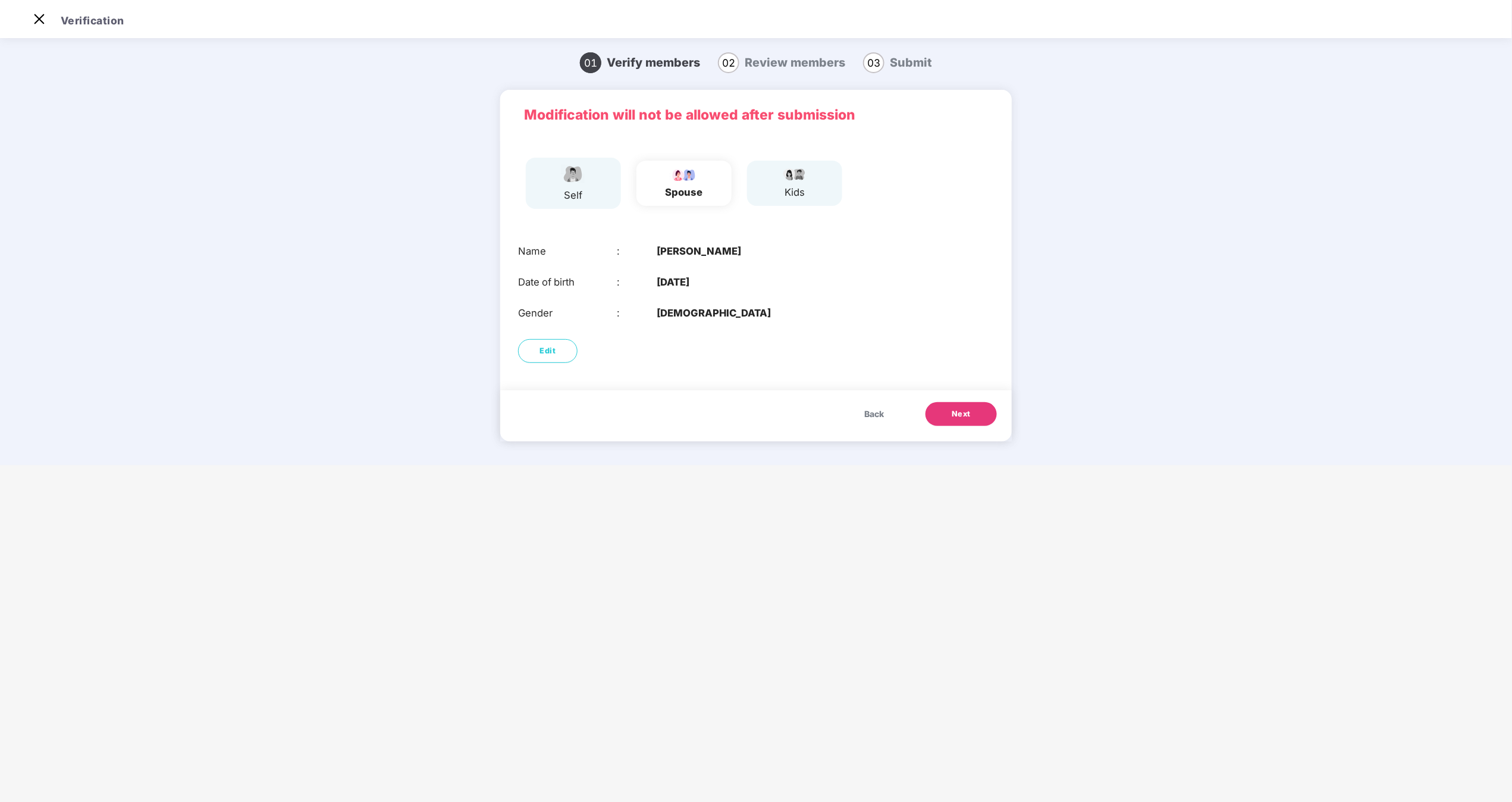
click at [755, 401] on span "Next" at bounding box center [961, 414] width 19 height 12
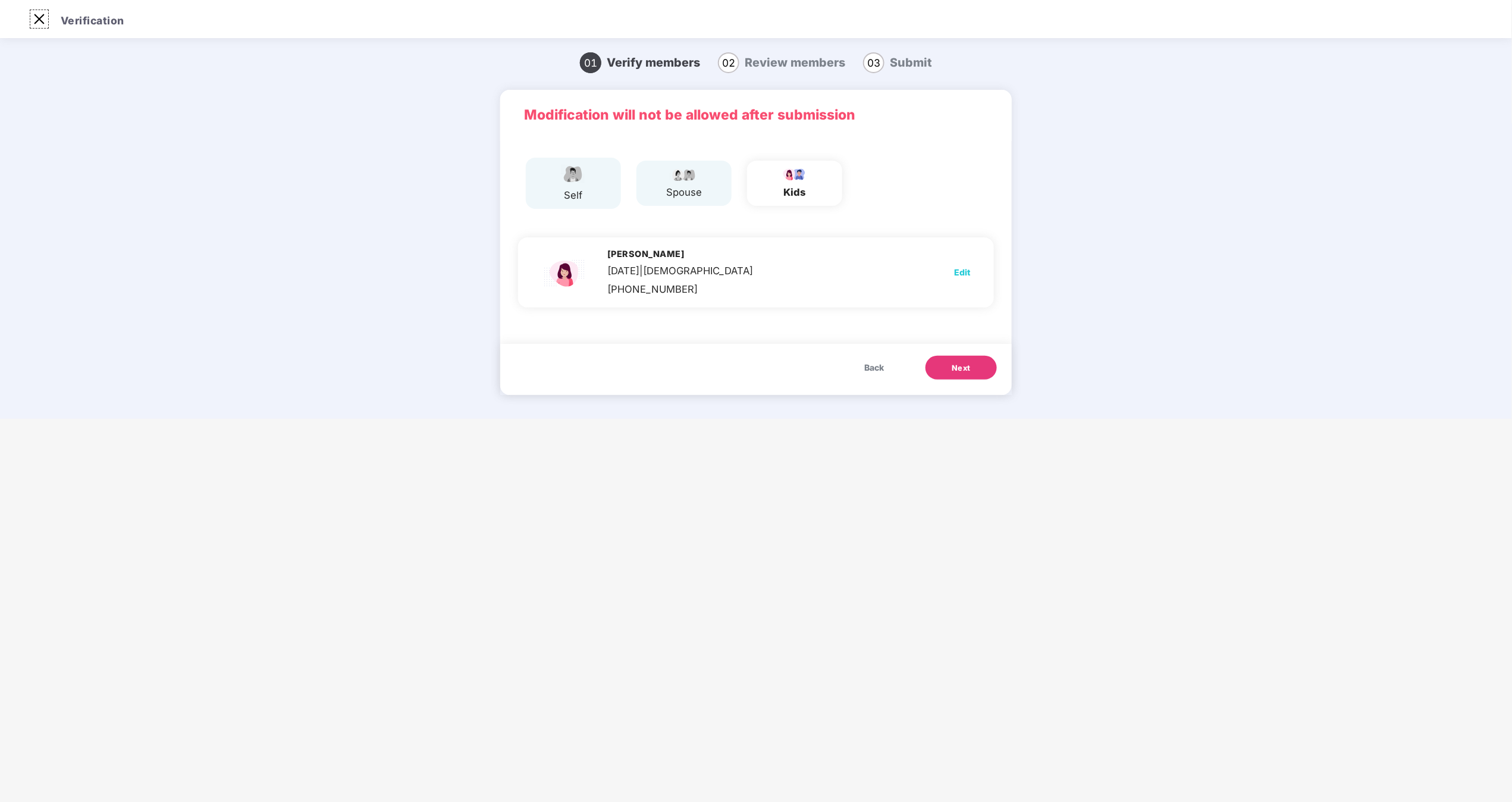
click at [38, 22] on img at bounding box center [39, 18] width 19 height 19
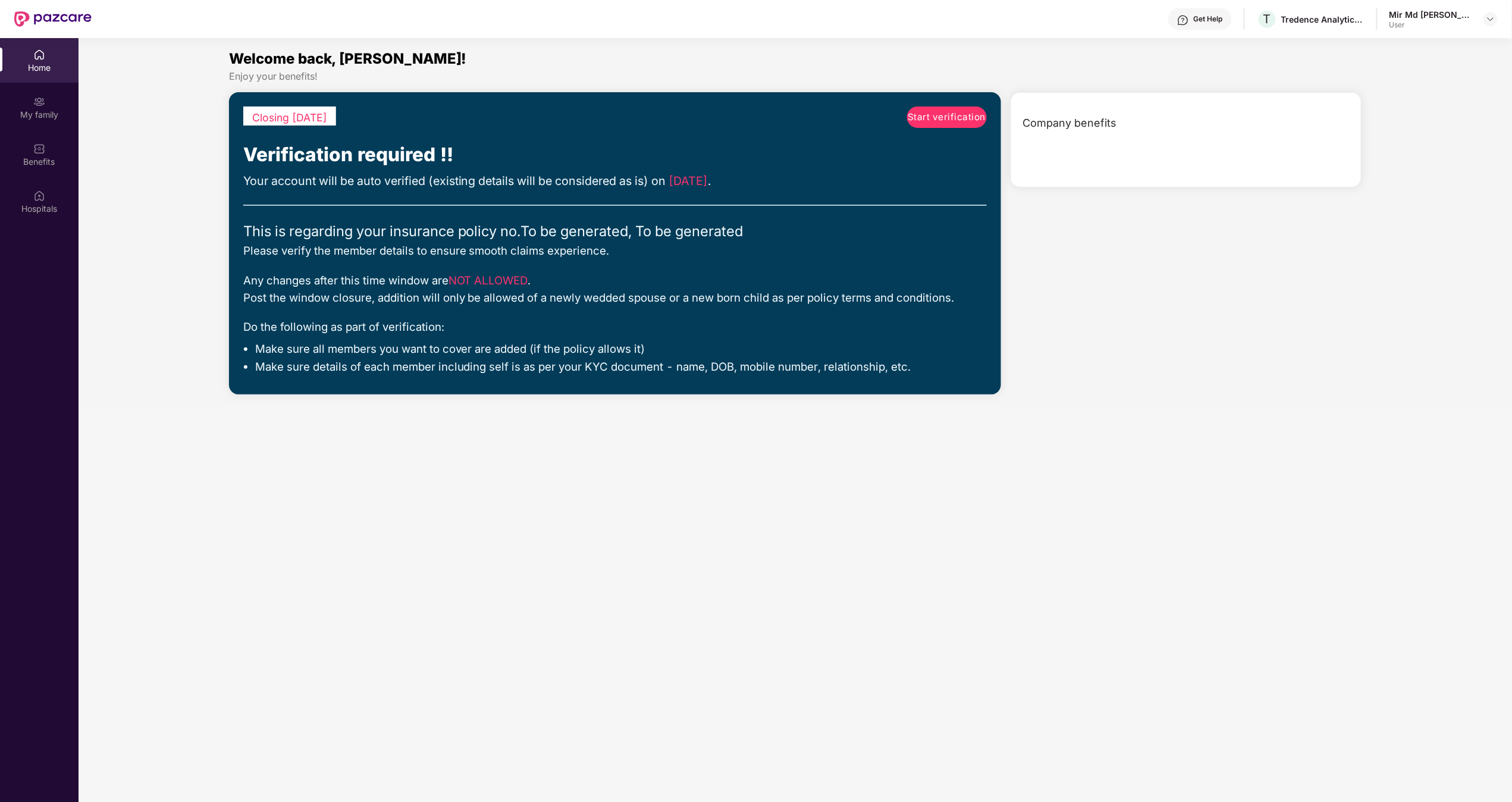
scroll to position [67, 0]
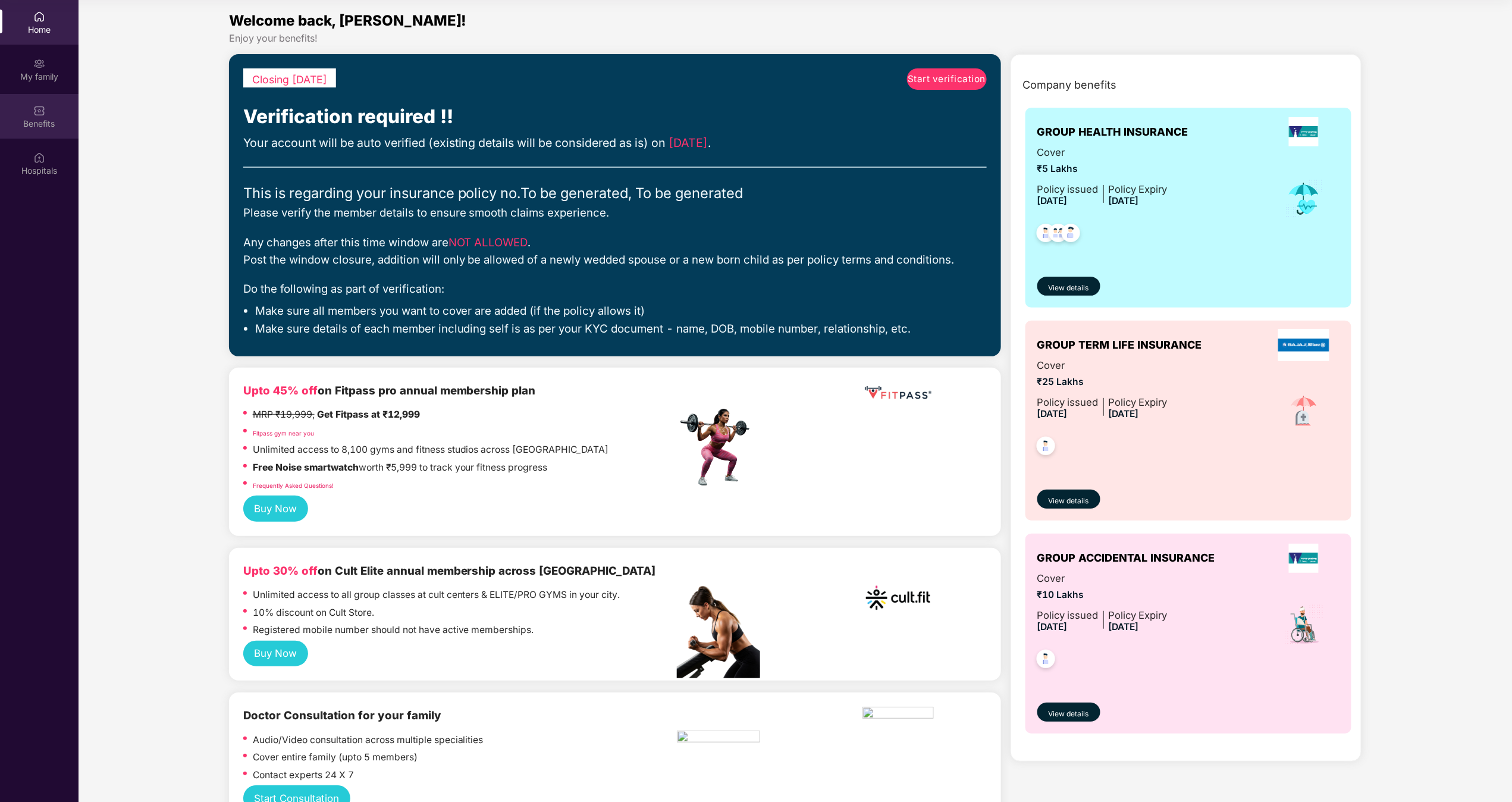
click at [52, 117] on div "Benefits" at bounding box center [39, 116] width 79 height 45
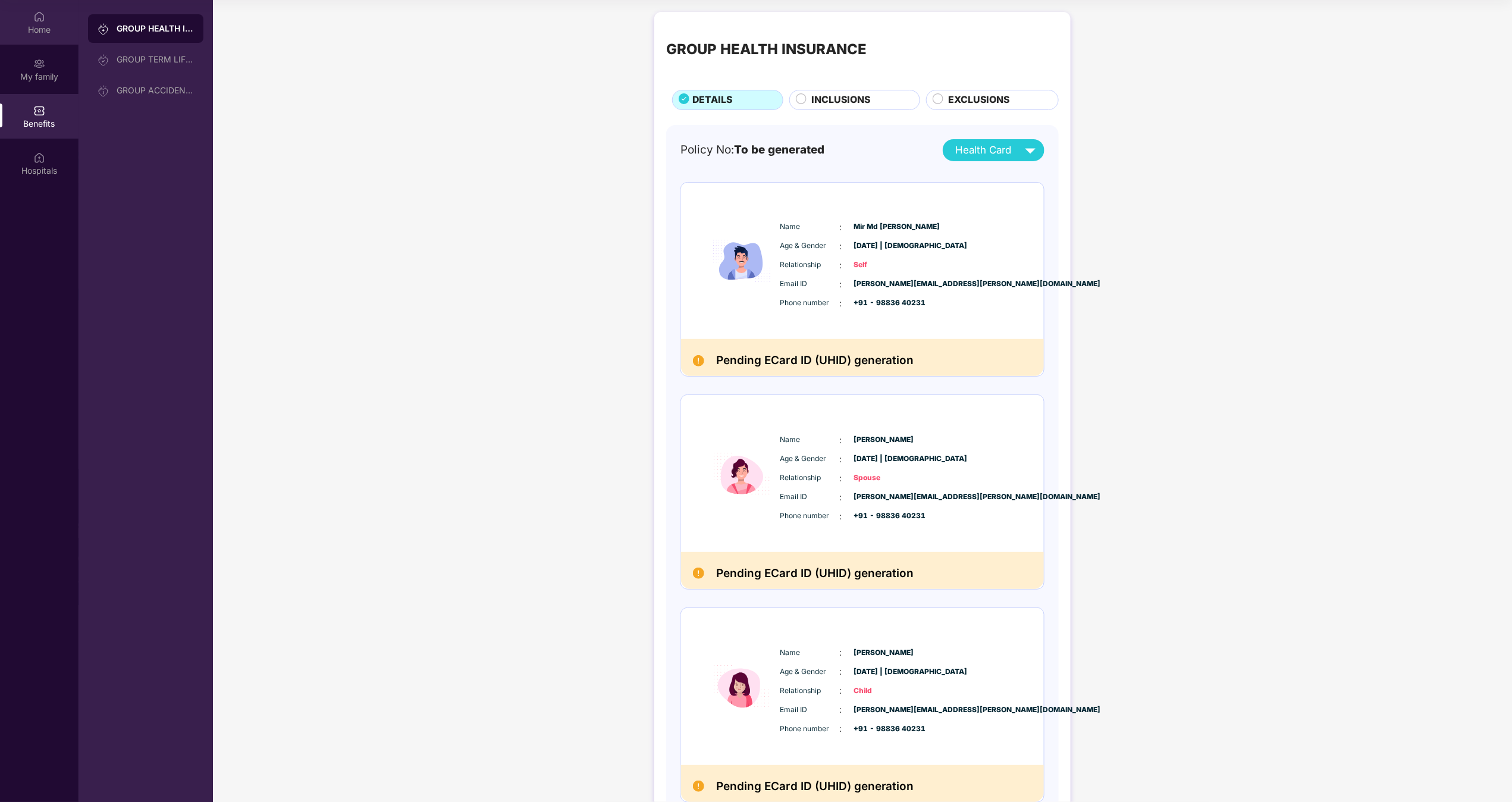
click at [41, 28] on div "Home" at bounding box center [39, 30] width 79 height 12
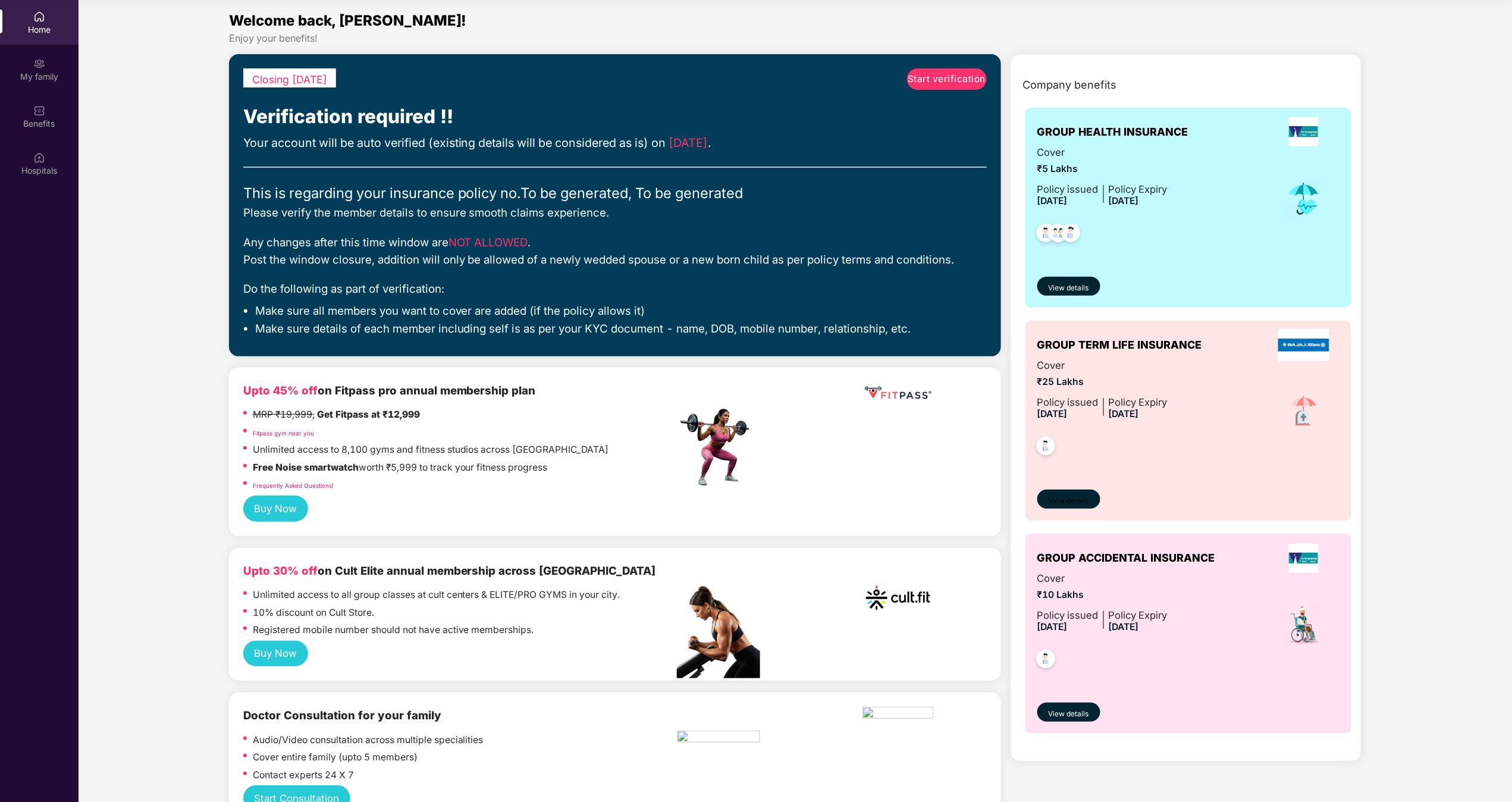
click at [755, 401] on span "View details" at bounding box center [1068, 501] width 40 height 11
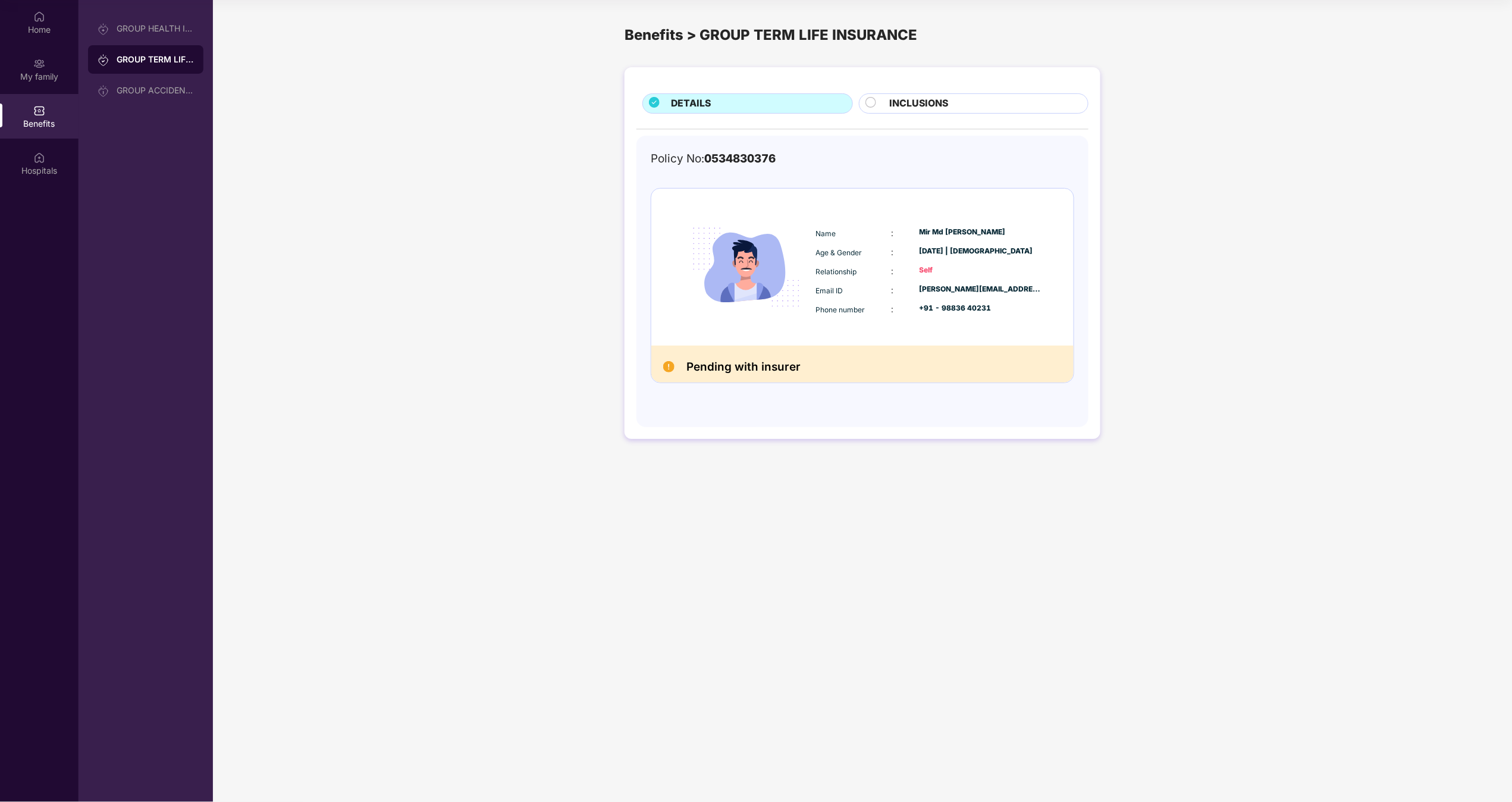
click at [755, 100] on div "INCLUSIONS" at bounding box center [983, 105] width 199 height 17
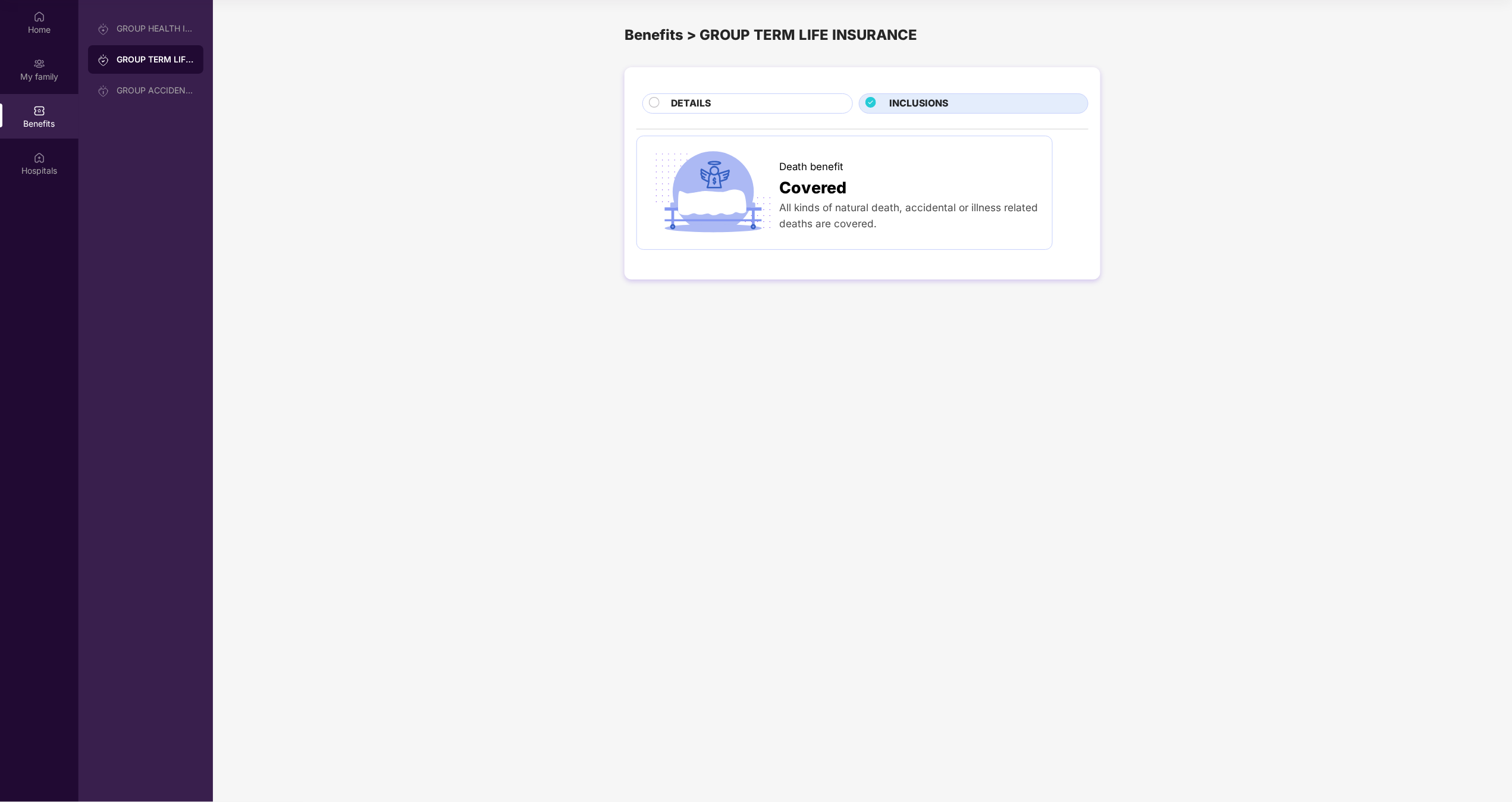
click at [755, 98] on div "DETAILS" at bounding box center [756, 105] width 181 height 17
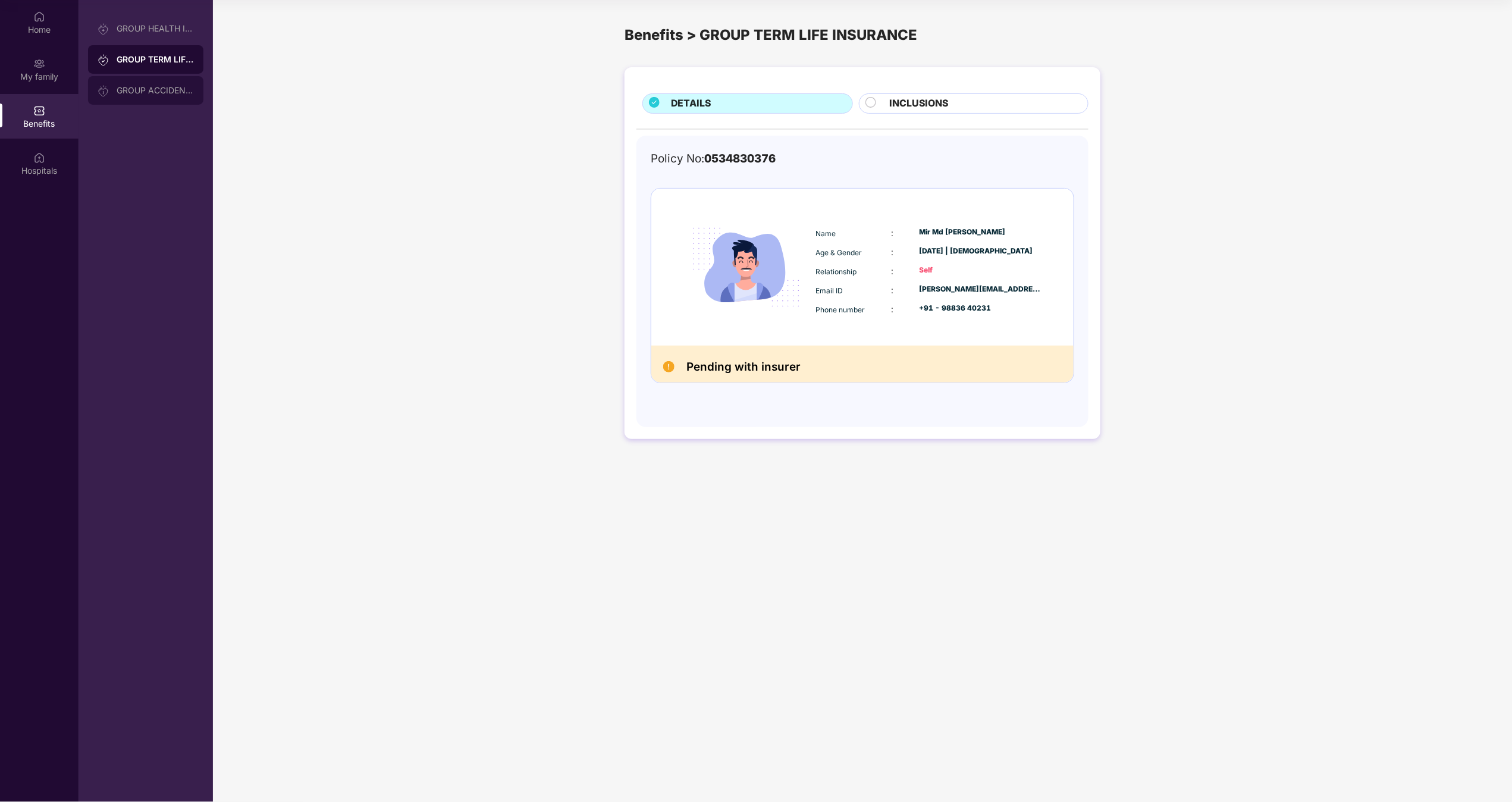
click at [169, 91] on div "GROUP ACCIDENTAL INSURANCE" at bounding box center [155, 90] width 77 height 9
click at [755, 99] on div "EXCLUSIONS" at bounding box center [1018, 105] width 128 height 17
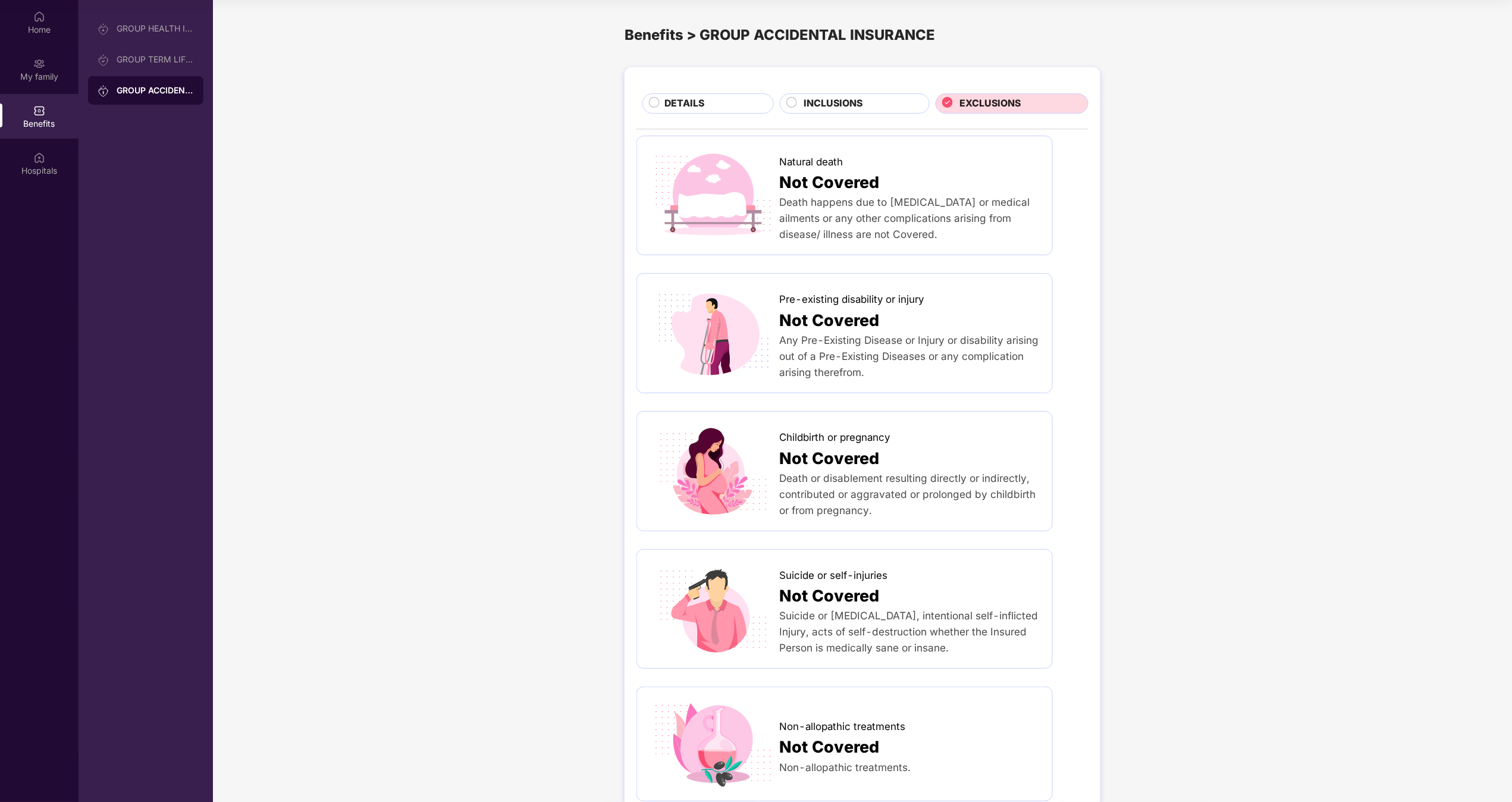
click at [46, 125] on div "Benefits" at bounding box center [39, 123] width 79 height 12
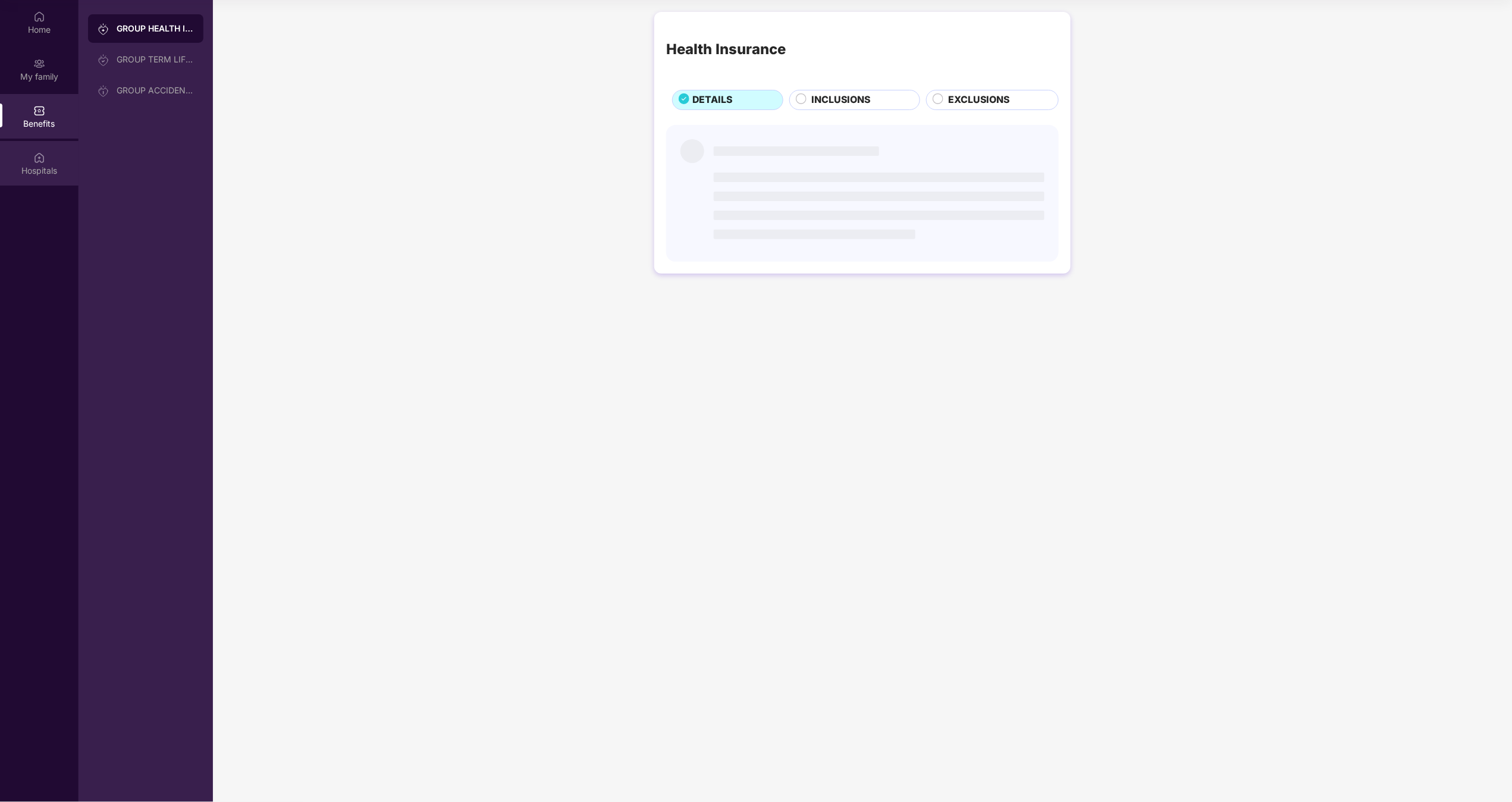
click at [42, 163] on img at bounding box center [39, 157] width 12 height 12
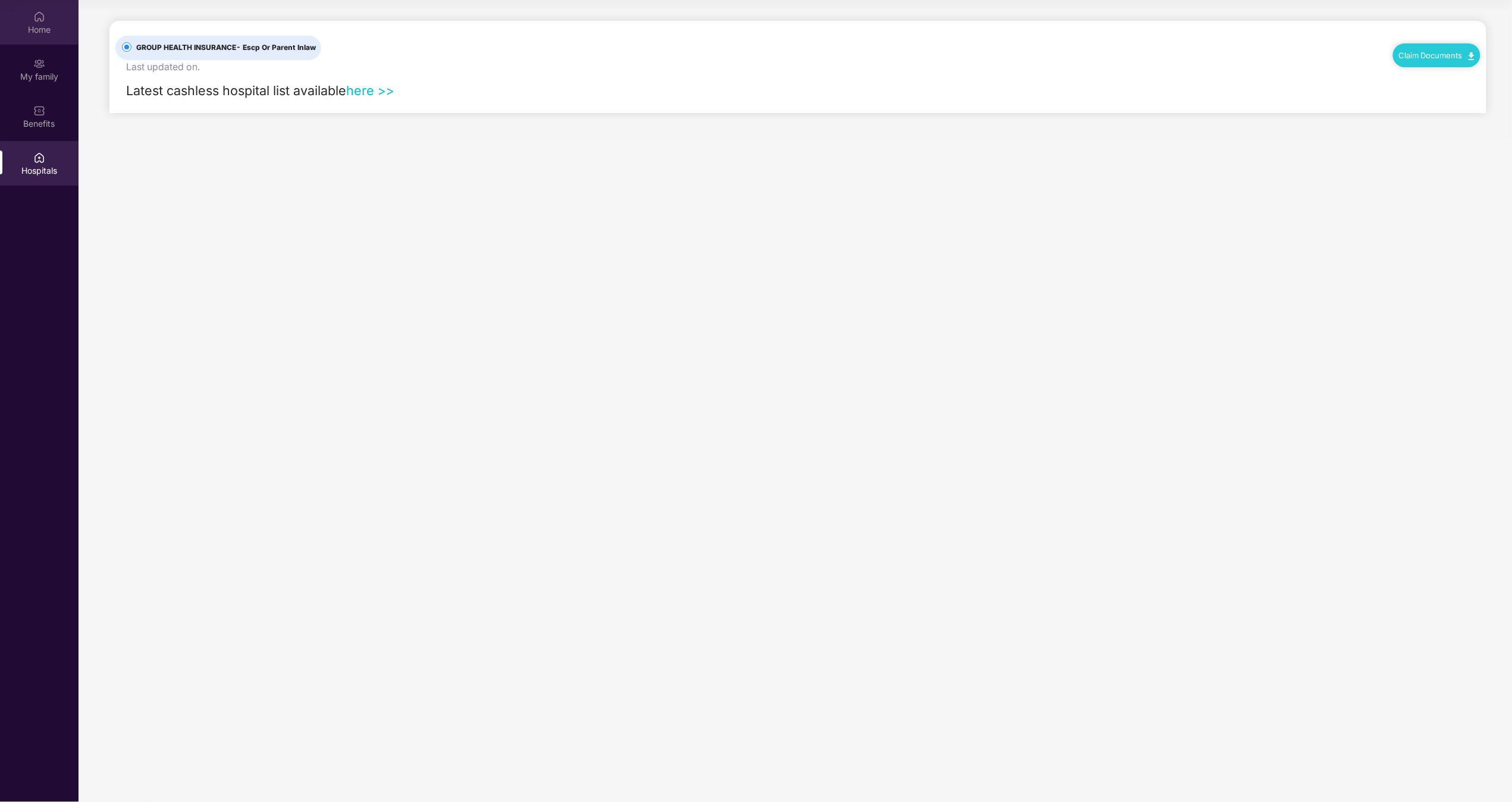
click at [39, 28] on div "Home" at bounding box center [39, 30] width 79 height 12
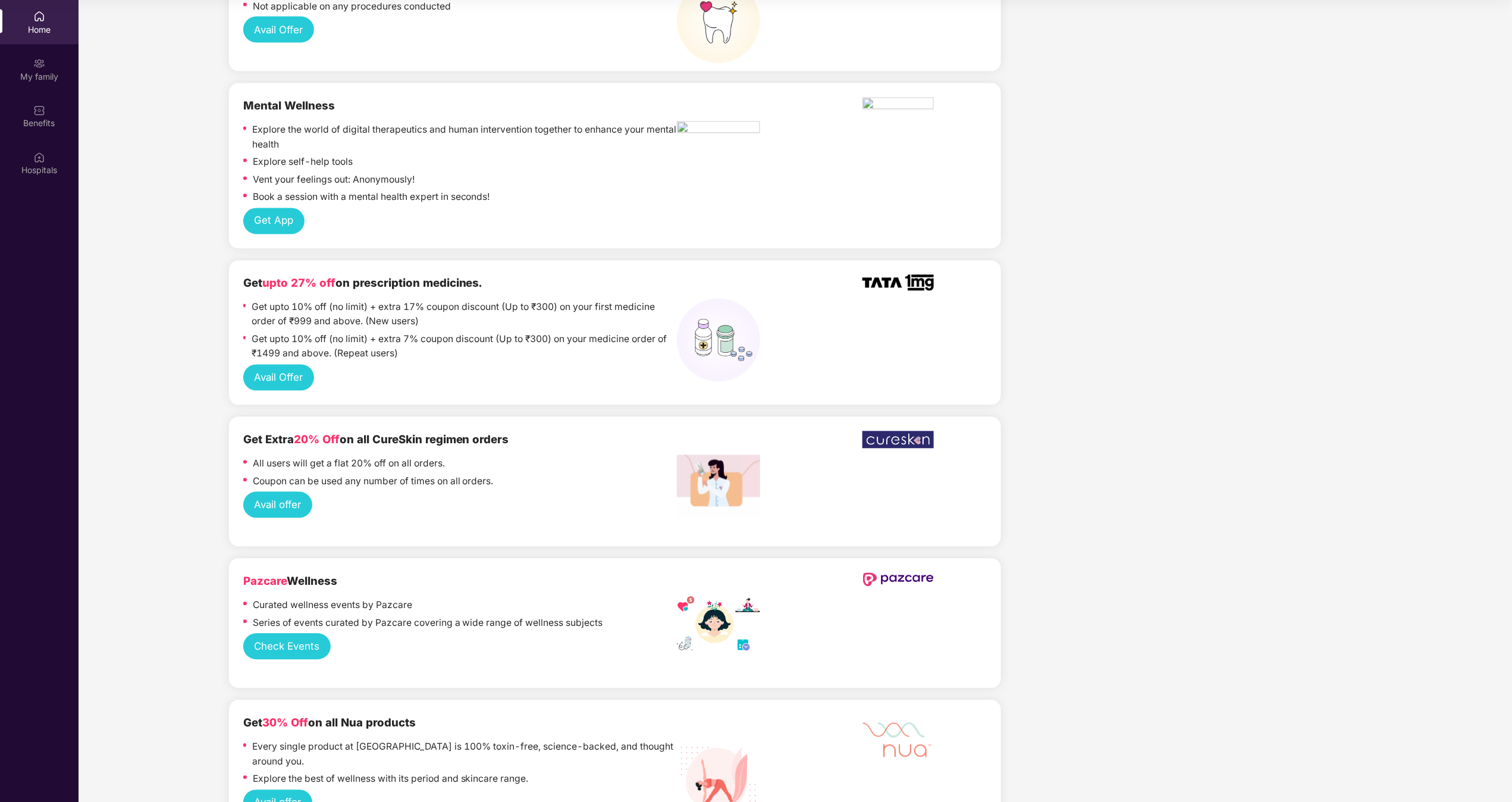
scroll to position [1142, 0]
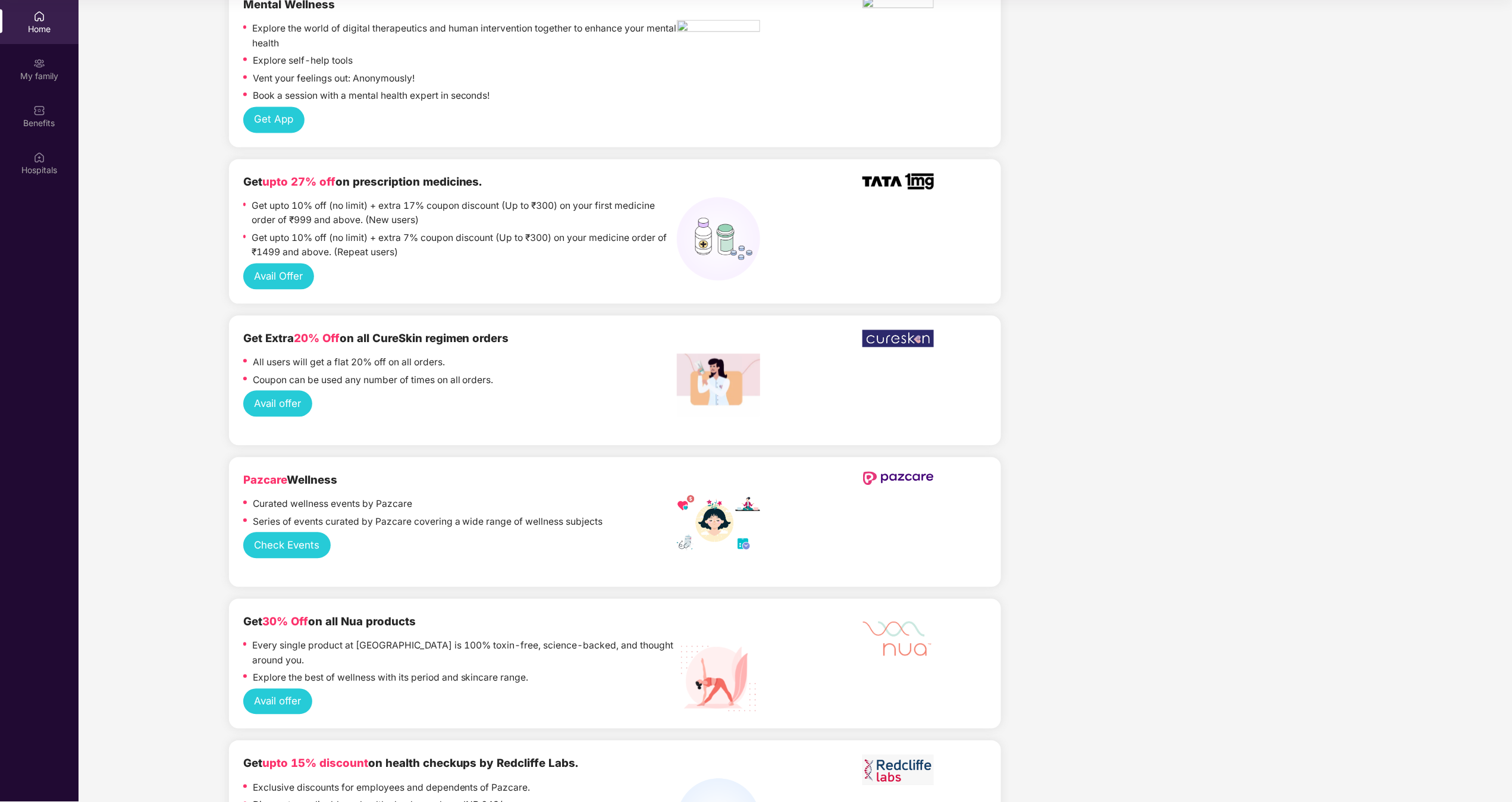
click at [755, 331] on div "Company benefits GROUP HEALTH INSURANCE Cover ₹5 Lakhs Policy issued [DATE] Pol…" at bounding box center [1187, 481] width 361 height 3139
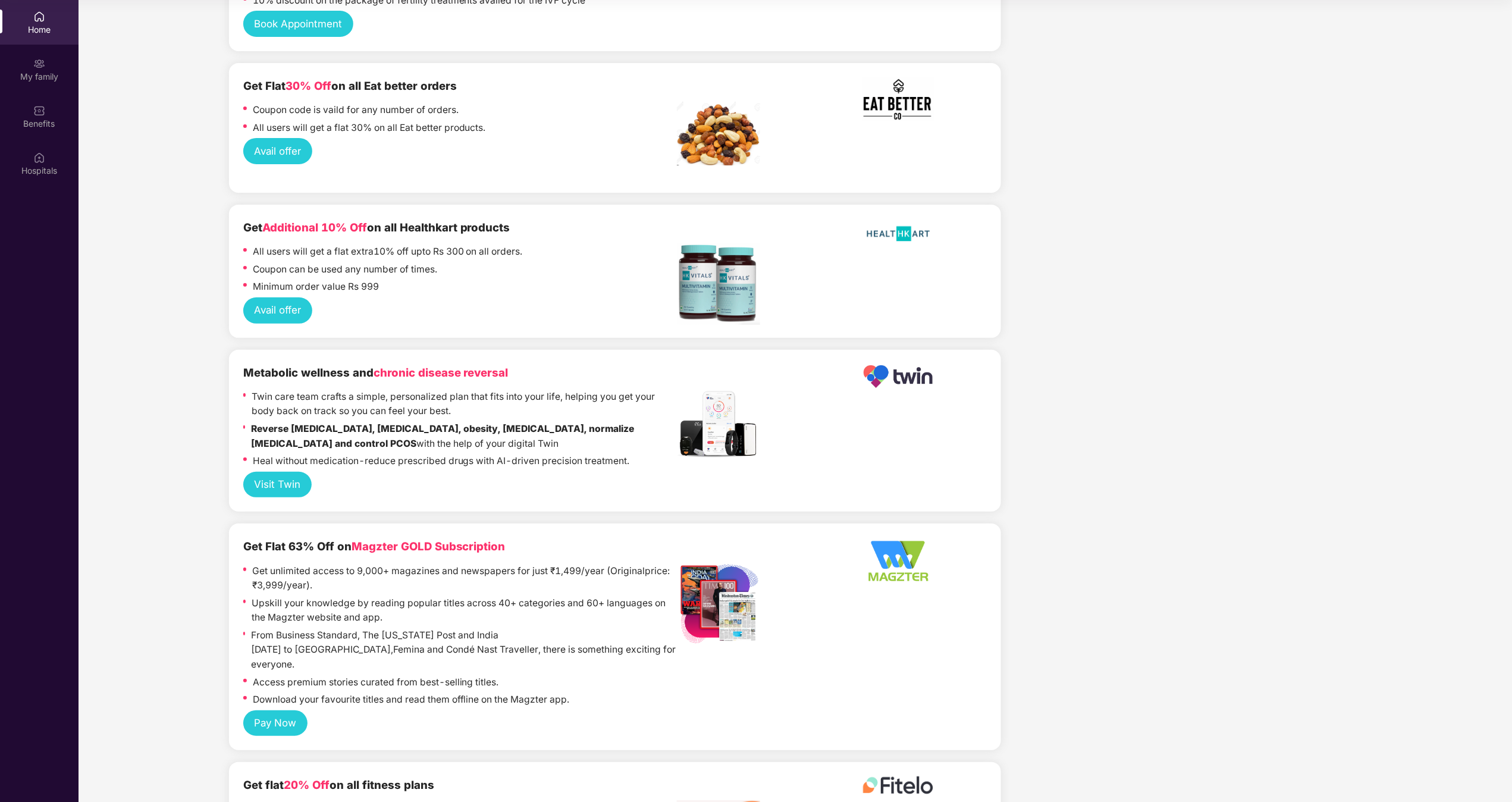
scroll to position [2375, 0]
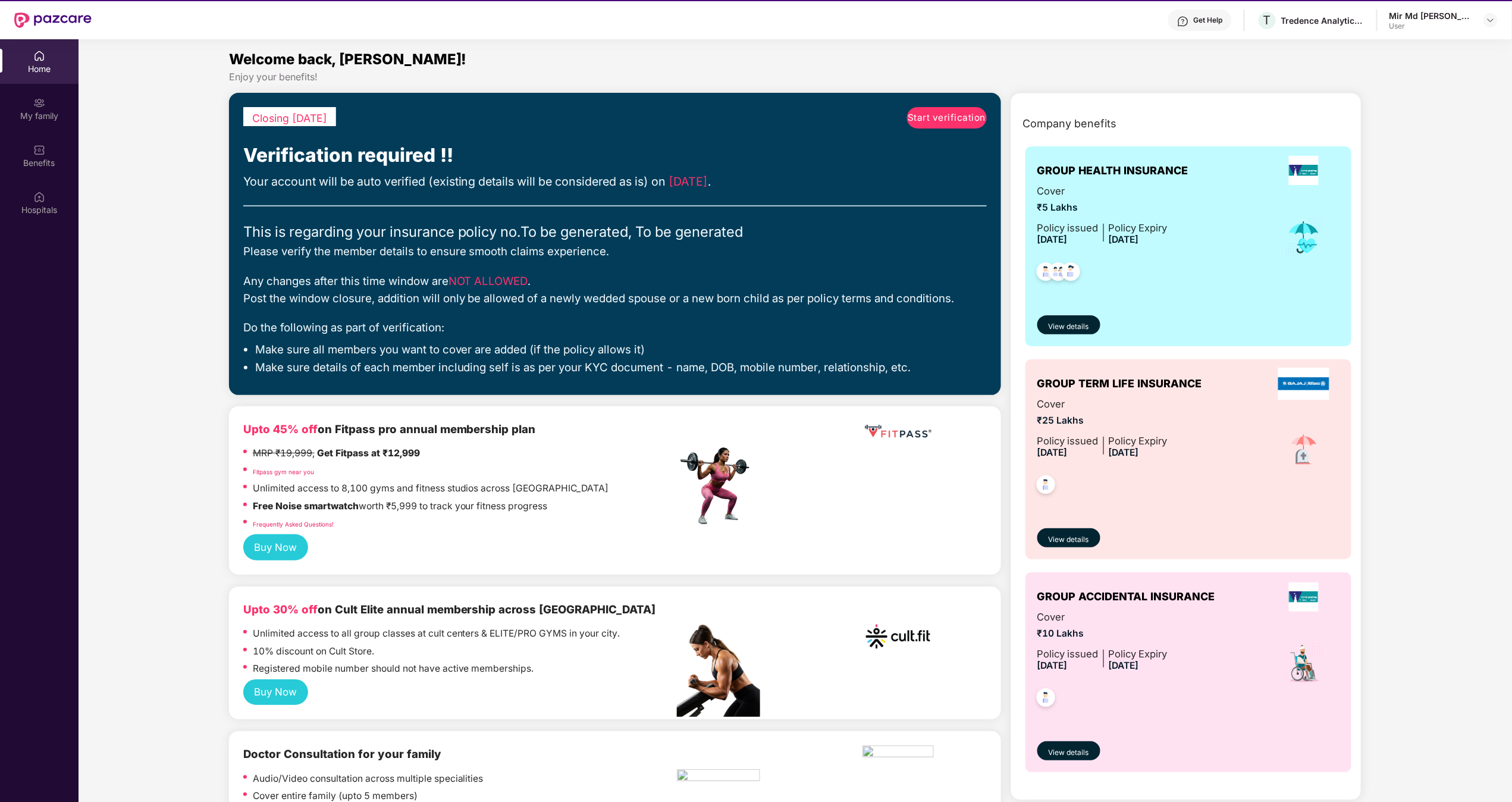
scroll to position [0, 0]
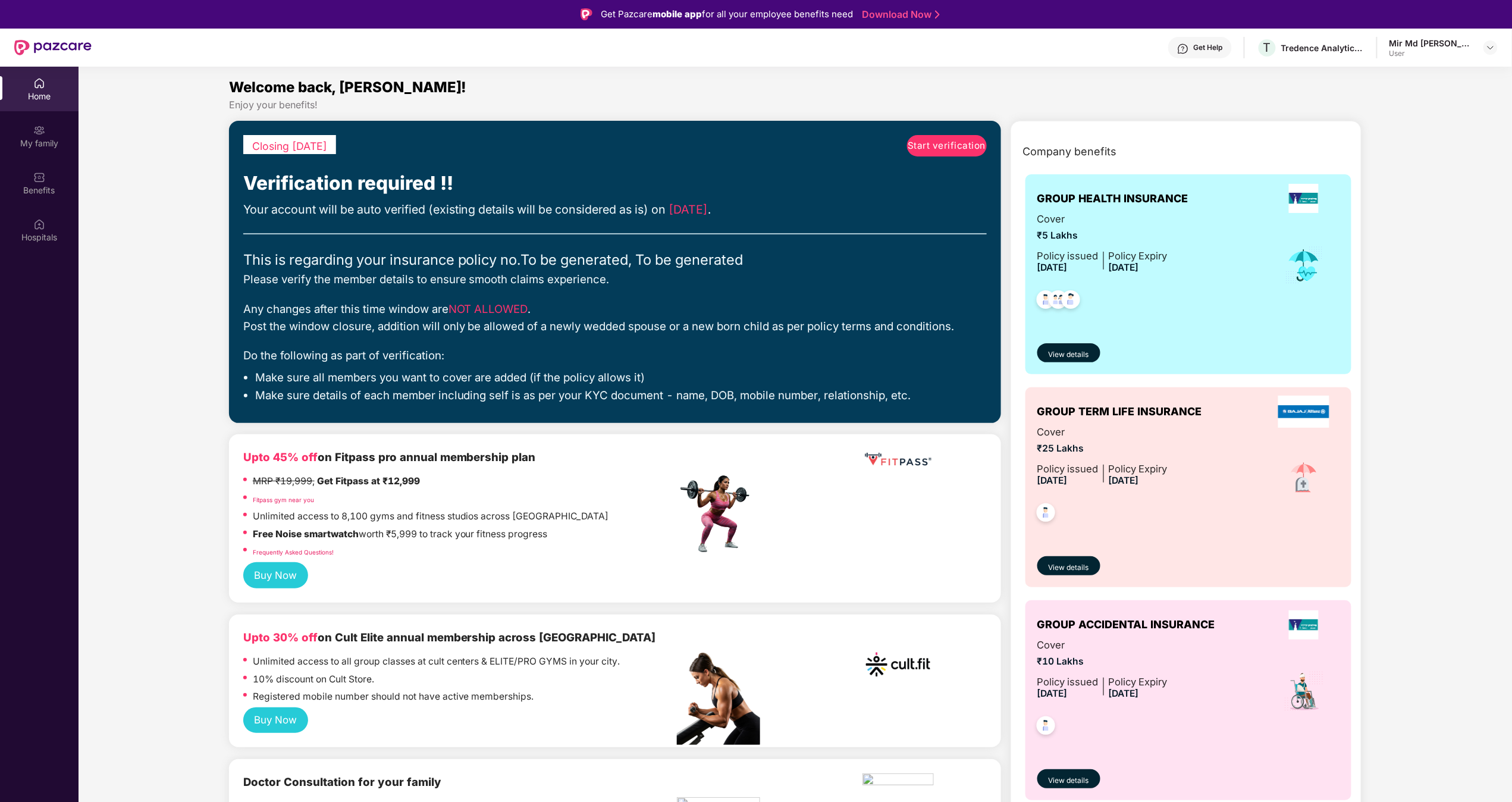
click at [755, 145] on span "Start verification" at bounding box center [947, 146] width 78 height 14
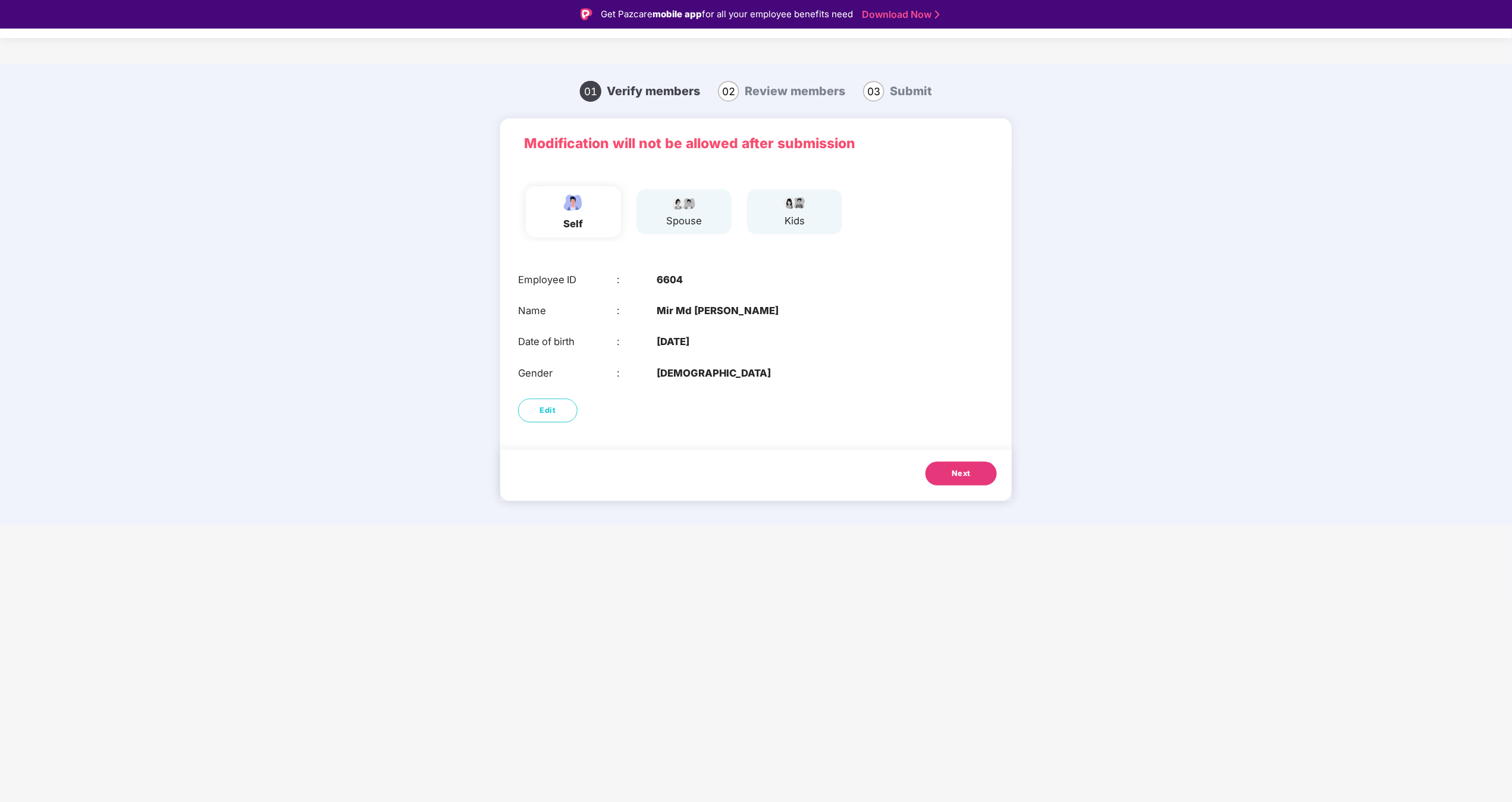
click at [755, 401] on span "Next" at bounding box center [961, 474] width 19 height 12
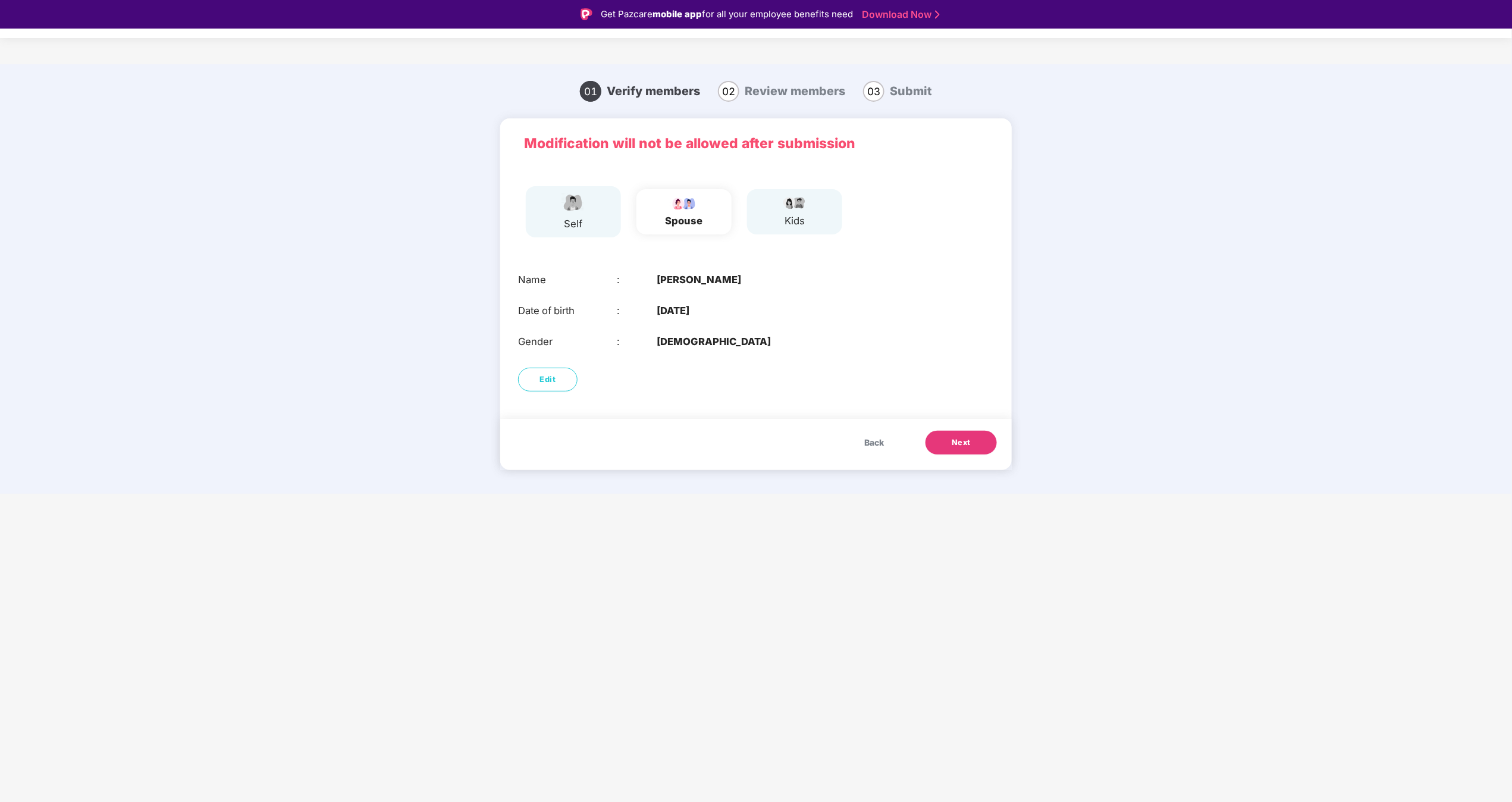
scroll to position [28, 0]
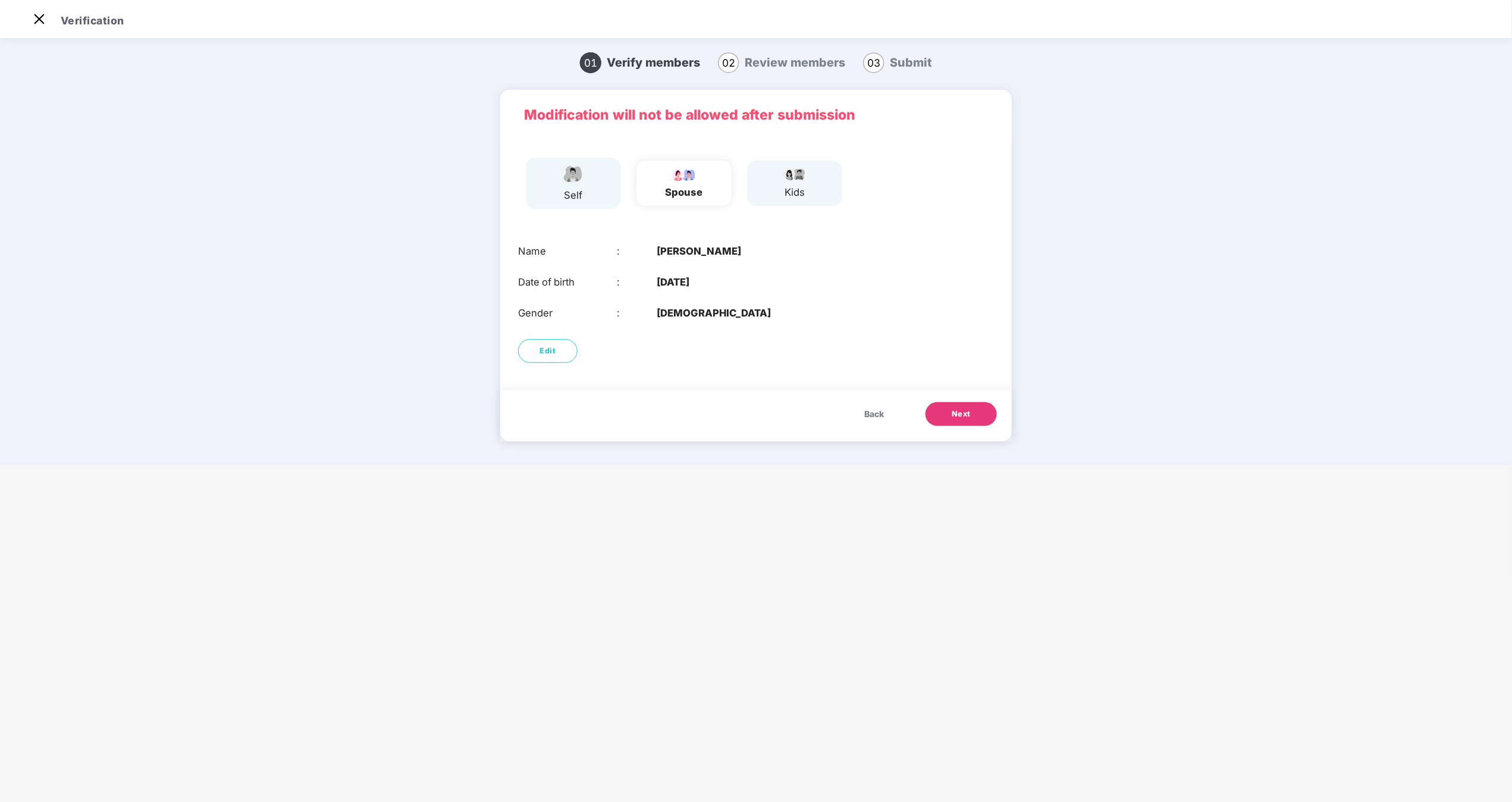
click at [755, 401] on button "Next" at bounding box center [961, 414] width 71 height 24
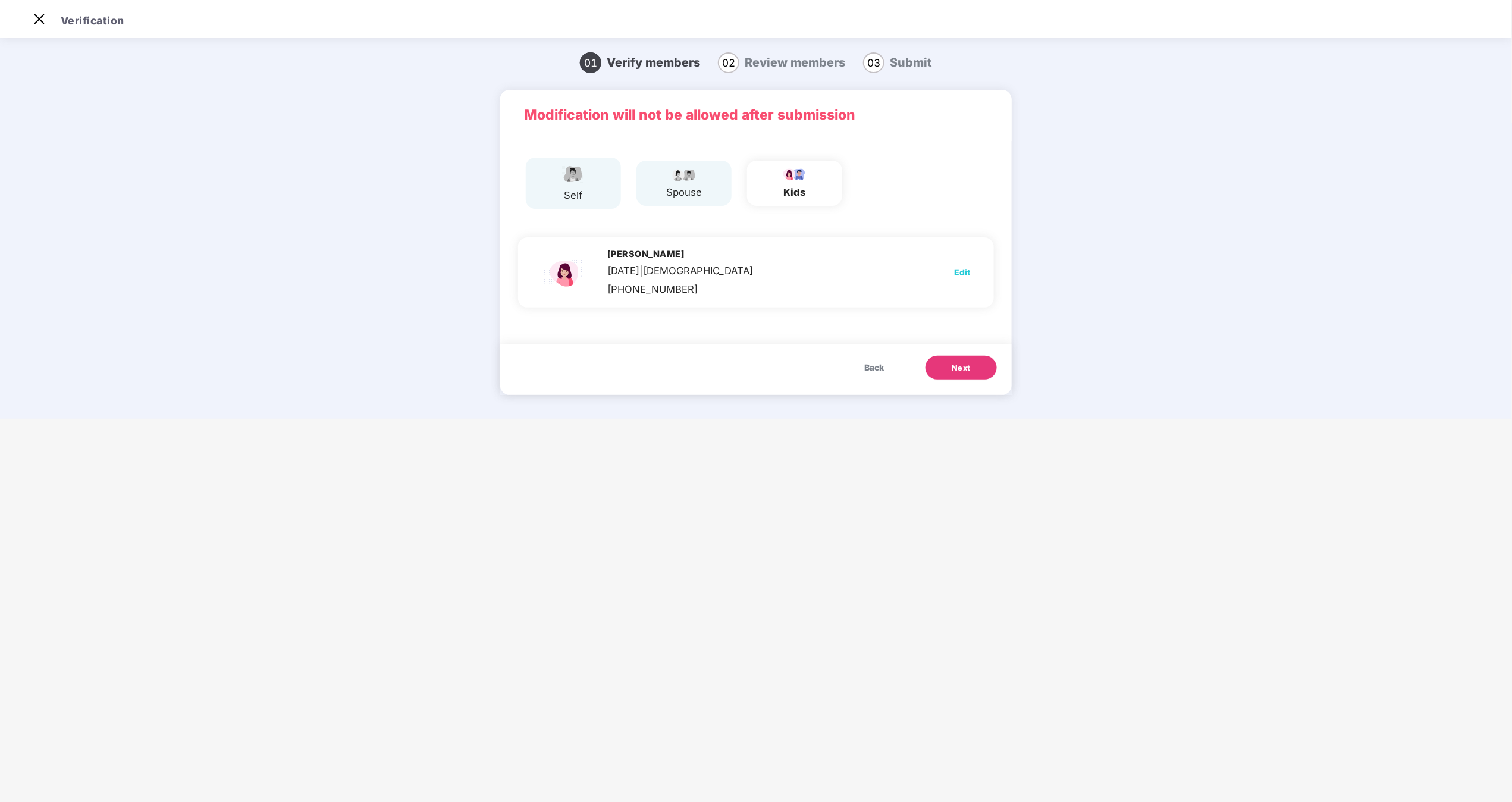
click at [662, 166] on div "spouse" at bounding box center [684, 183] width 96 height 45
click at [755, 379] on button "Back" at bounding box center [874, 368] width 43 height 24
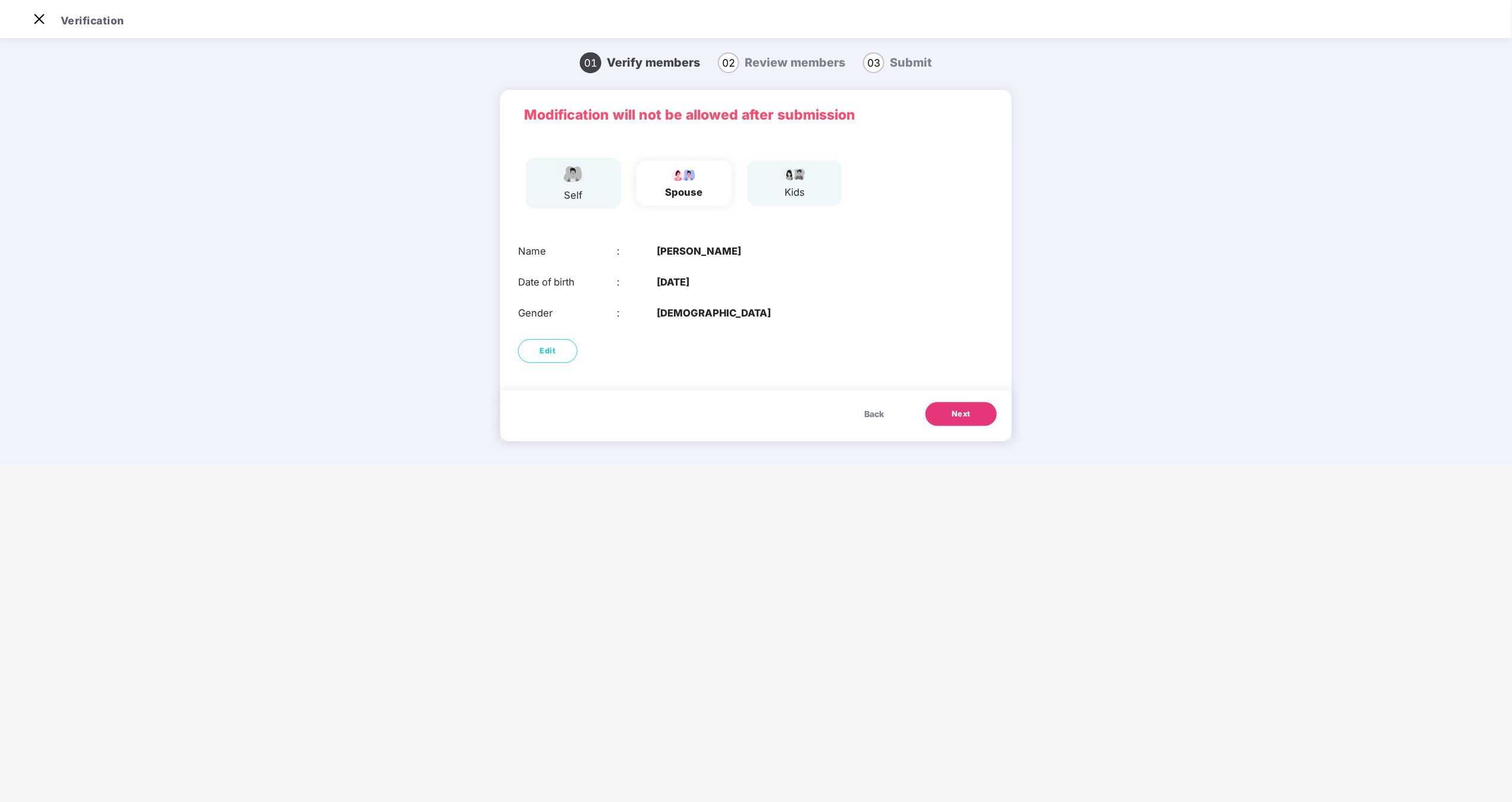
click at [755, 175] on img at bounding box center [795, 173] width 30 height 14
click at [755, 401] on button "Next" at bounding box center [961, 414] width 71 height 24
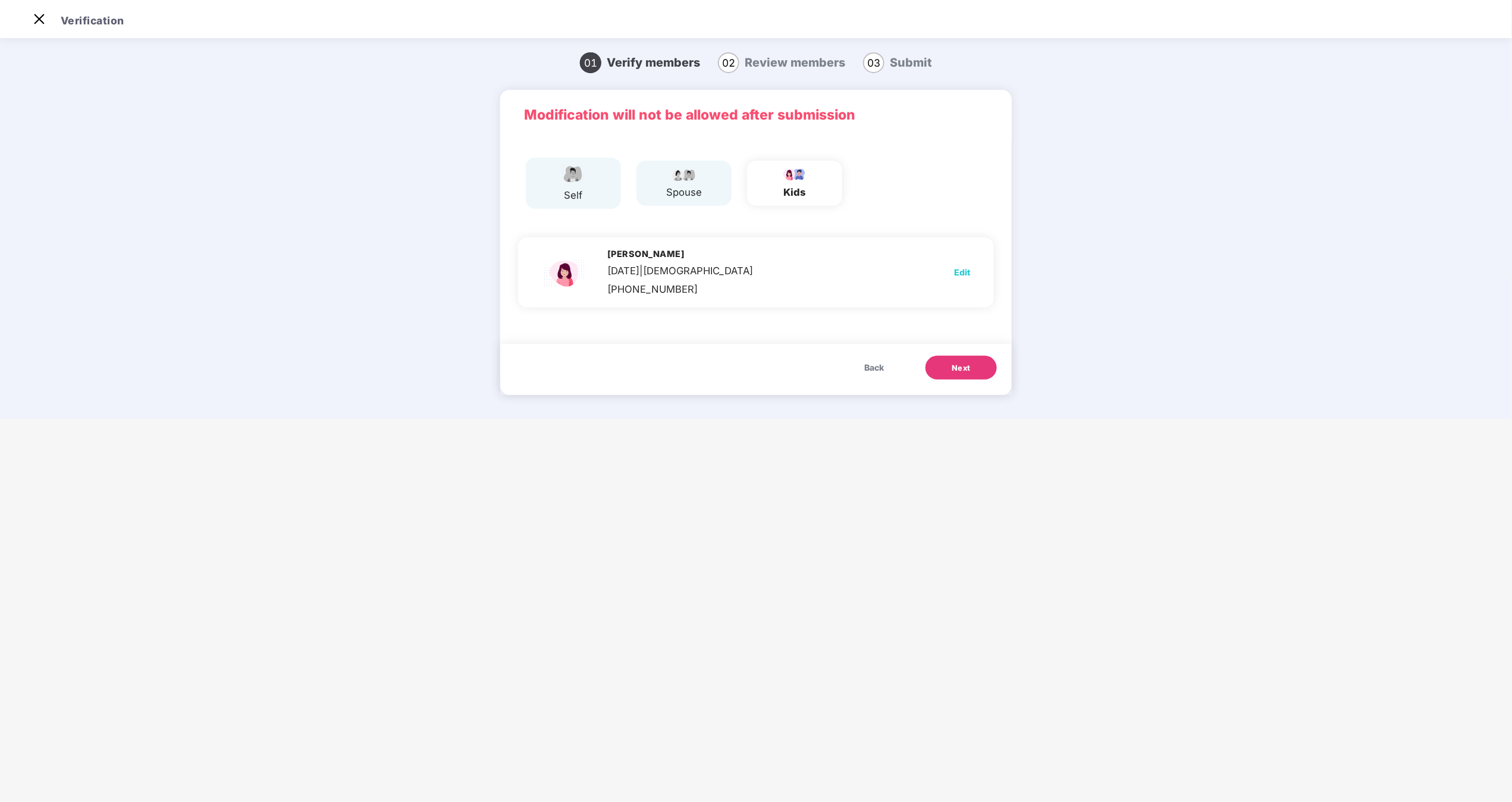
click at [755, 269] on span "Edit" at bounding box center [962, 273] width 16 height 13
select select "******"
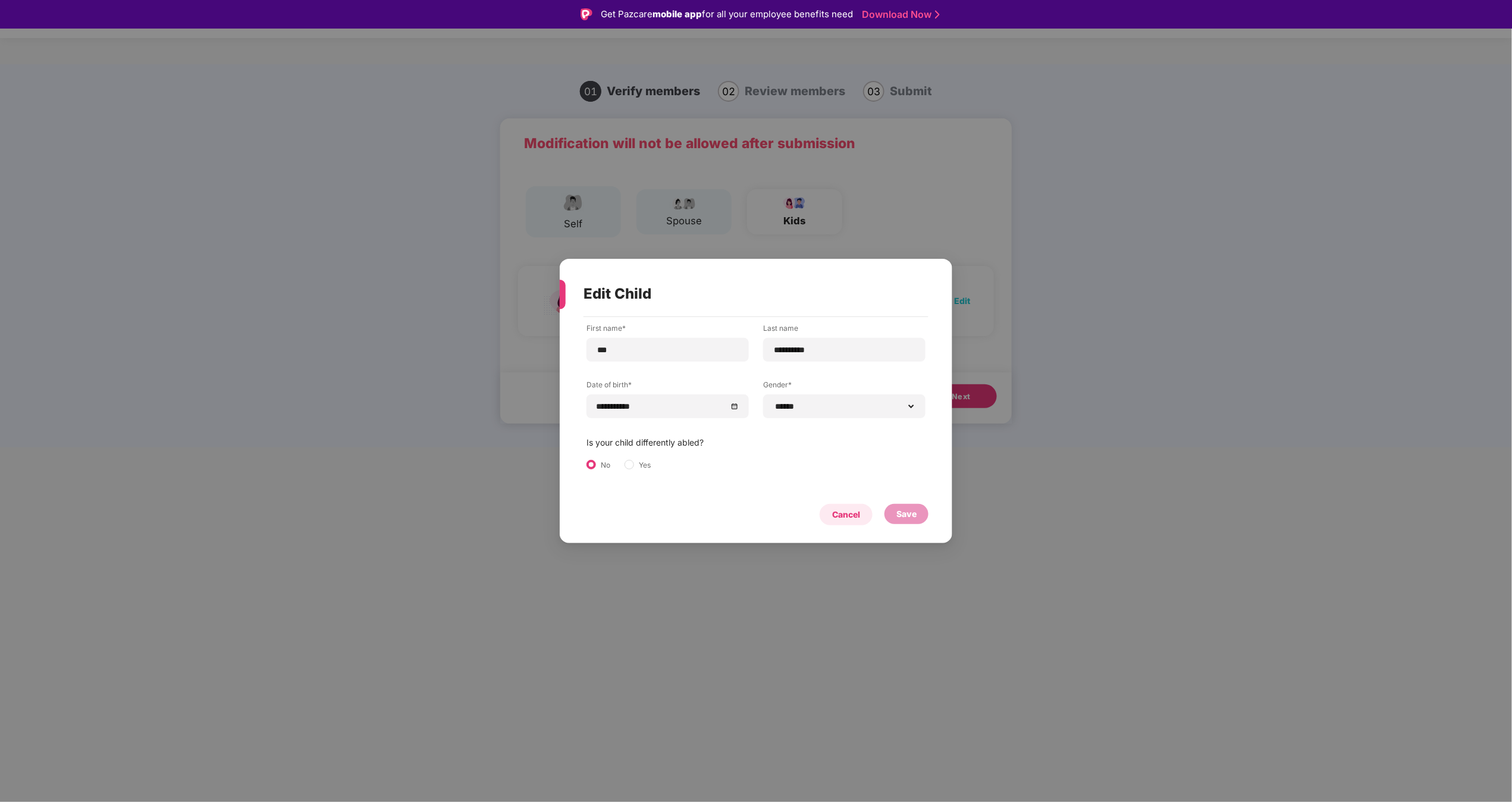
click at [755, 401] on div "Cancel" at bounding box center [846, 515] width 28 height 13
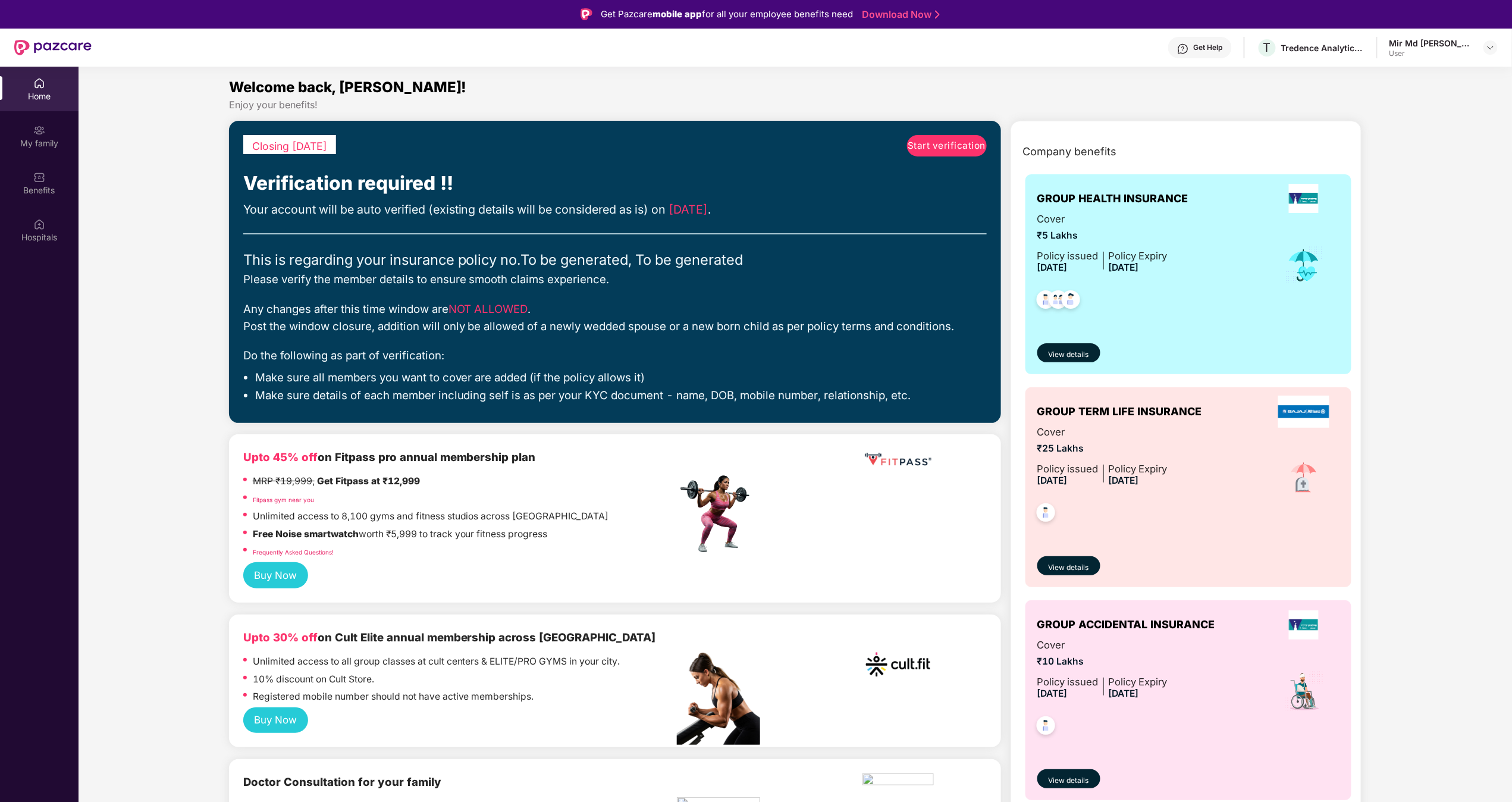
click at [1209, 42] on div "Get Help" at bounding box center [1200, 47] width 64 height 21
